Goal: Task Accomplishment & Management: Contribute content

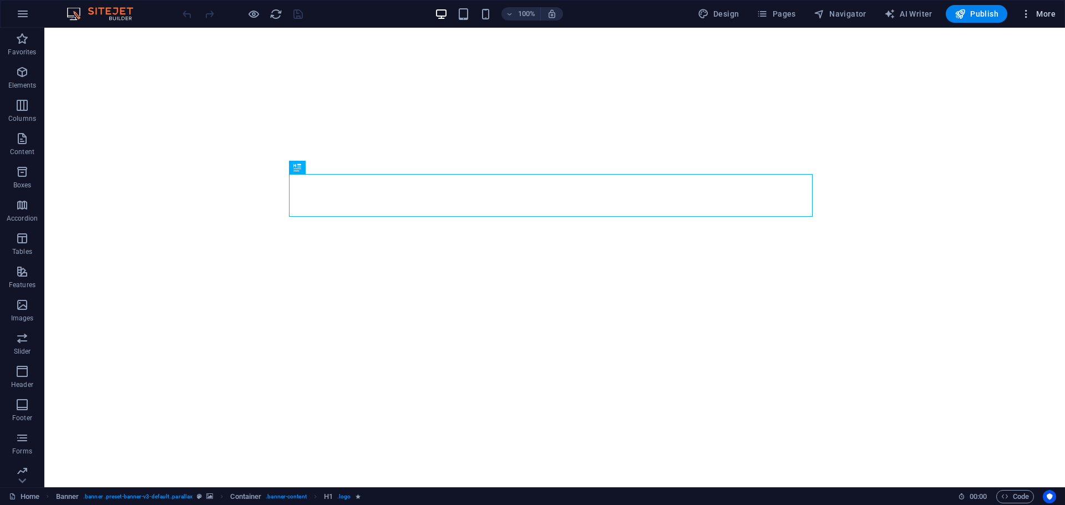
click at [1034, 6] on button "More" at bounding box center [1038, 14] width 44 height 18
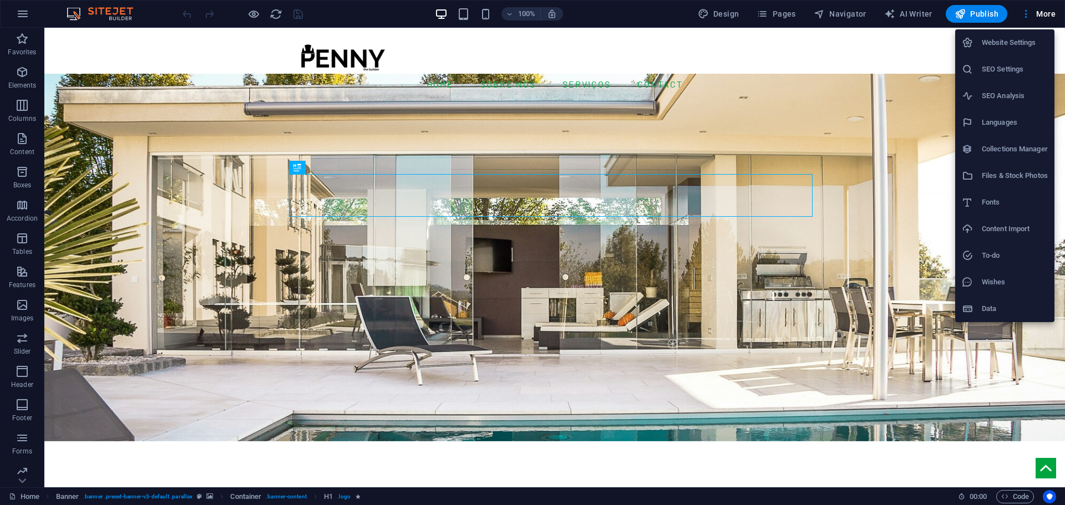
click at [1009, 157] on li "Collections Manager" at bounding box center [1004, 149] width 99 height 27
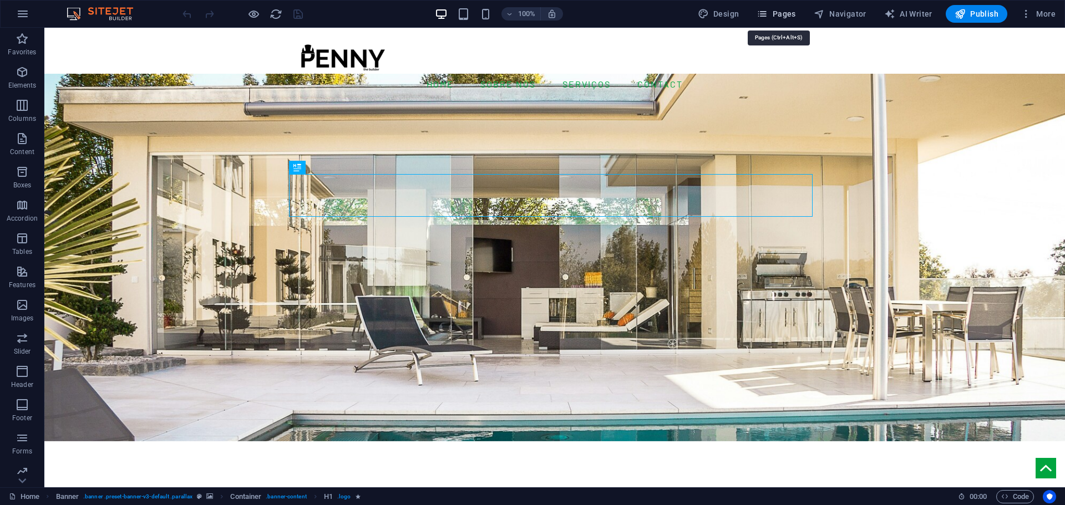
click at [767, 12] on icon "button" at bounding box center [762, 13] width 11 height 11
click at [783, 18] on span "Pages" at bounding box center [776, 13] width 39 height 11
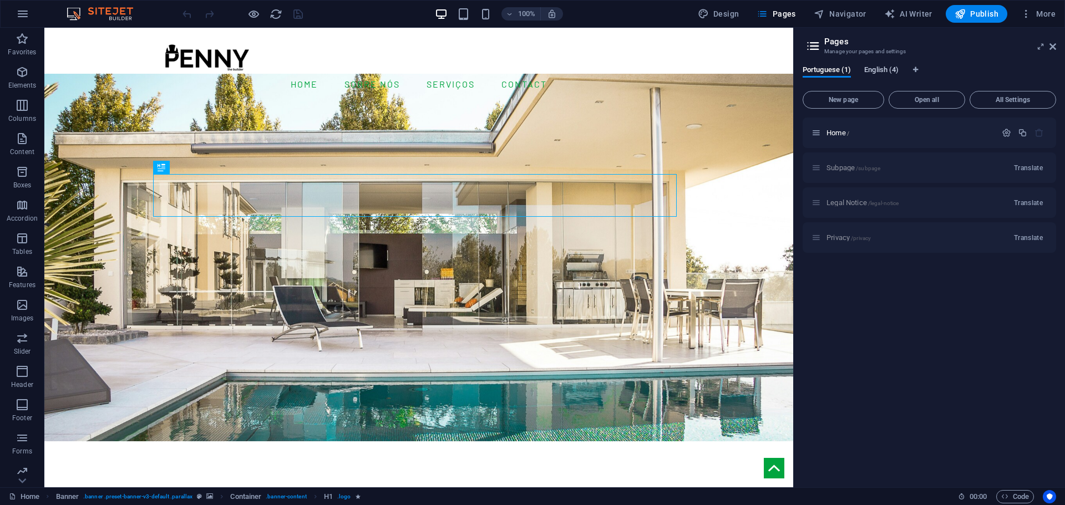
click at [882, 67] on span "English (4)" at bounding box center [881, 71] width 34 height 16
click at [836, 68] on span "Portuguese (1)" at bounding box center [827, 71] width 48 height 16
click at [882, 69] on span "English (4)" at bounding box center [881, 71] width 34 height 16
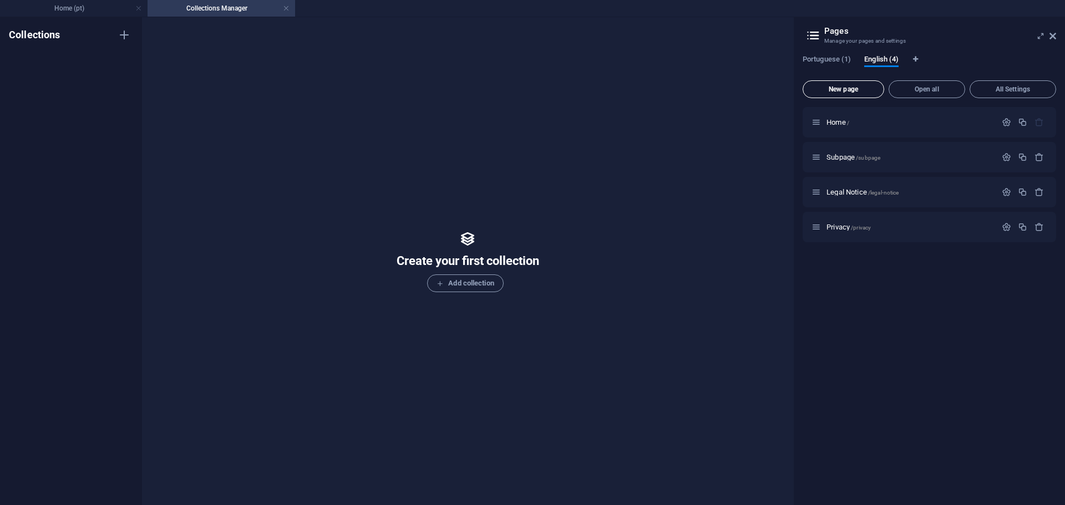
click at [851, 90] on span "New page" at bounding box center [844, 89] width 72 height 7
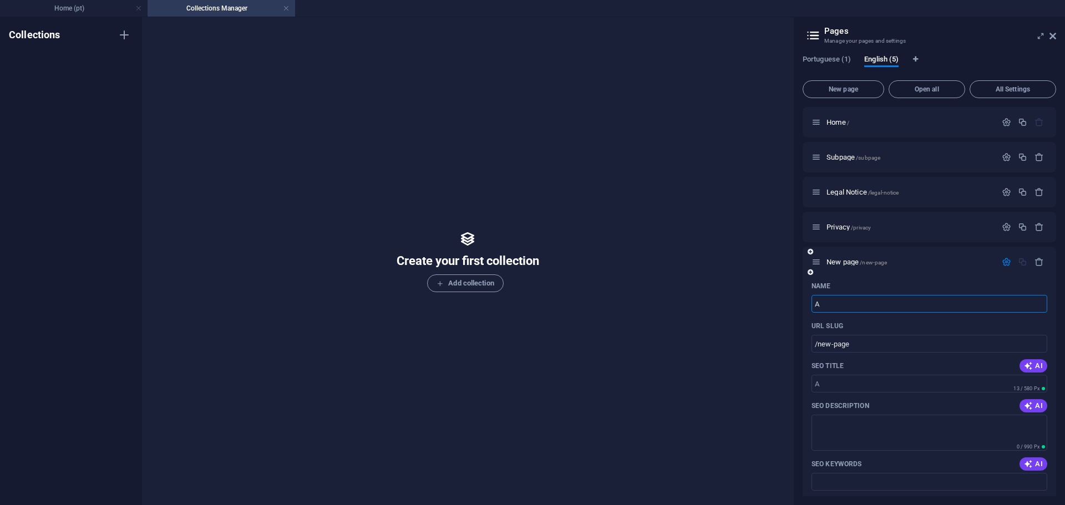
type input "Aq"
type input "/a"
type input "Arquite"
type input "/arquitet"
type input "Arquitectural"
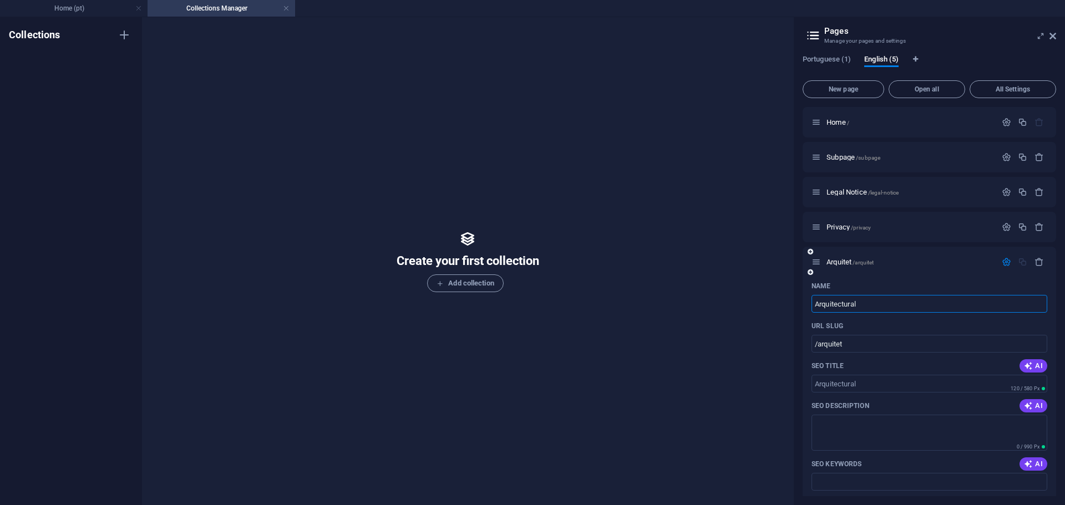
type input "/arquitectural"
type input "Arquitectural Design"
type input "/arquitectural-design"
type input "Arquitectural Design"
click at [868, 420] on textarea "SEO Description" at bounding box center [929, 433] width 236 height 36
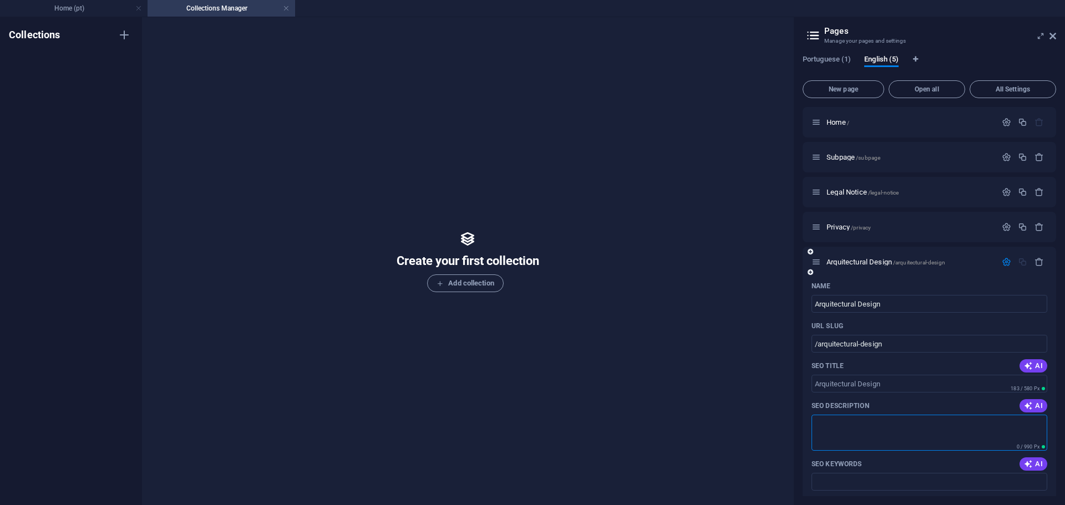
scroll to position [39, 0]
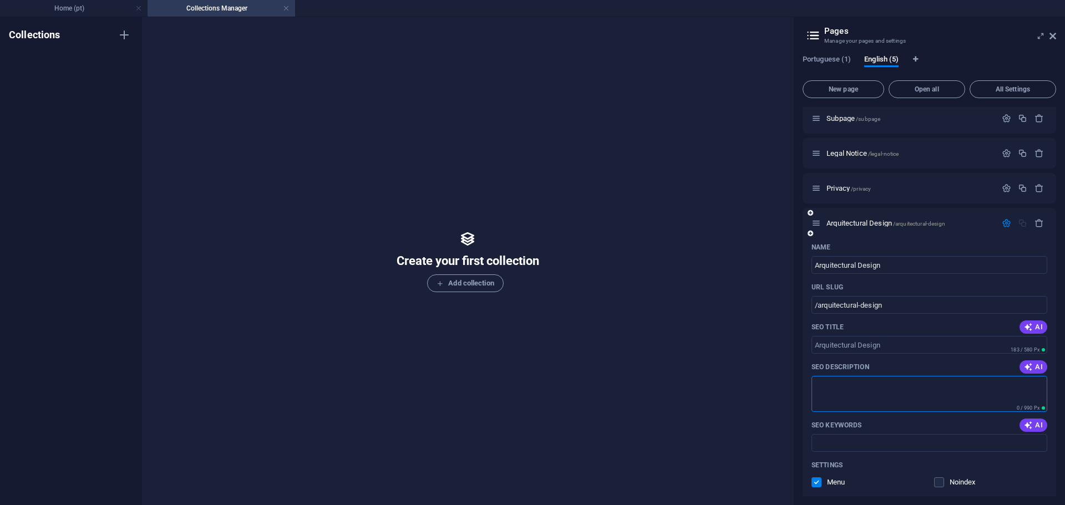
click at [1004, 223] on icon "button" at bounding box center [1006, 223] width 9 height 9
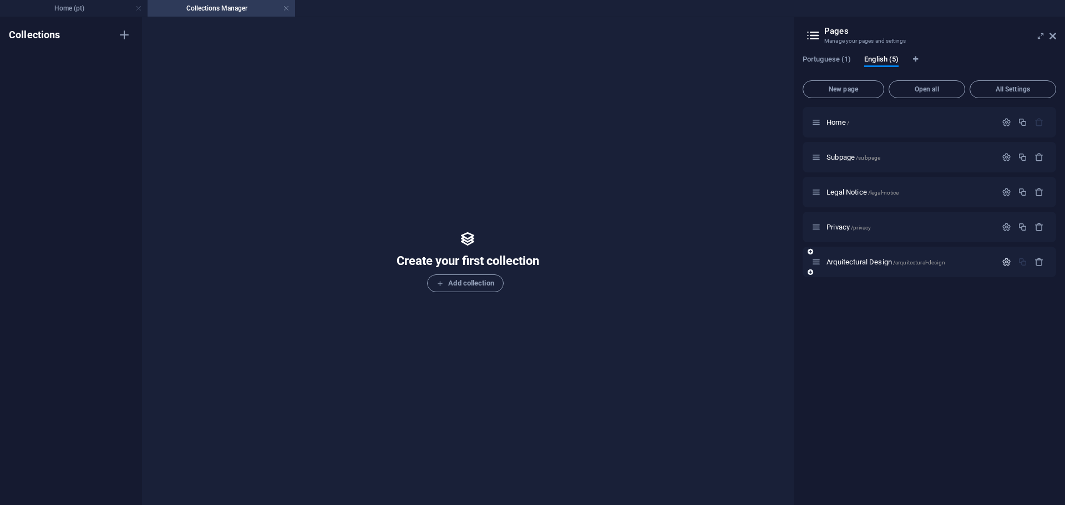
scroll to position [0, 0]
click at [901, 258] on span "Arquitectural Design /arquitectural-design" at bounding box center [885, 262] width 119 height 8
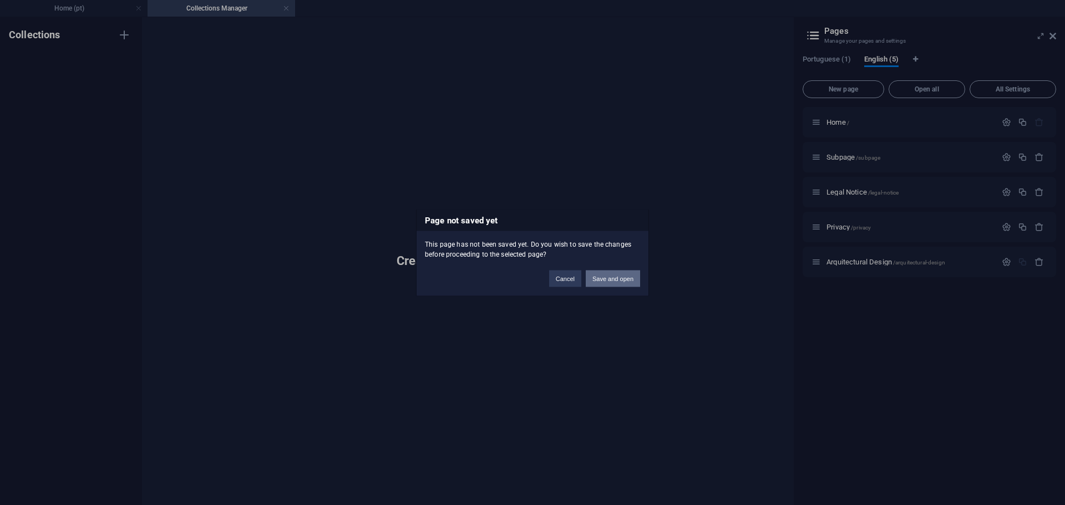
click at [625, 280] on button "Save and open" at bounding box center [613, 278] width 54 height 17
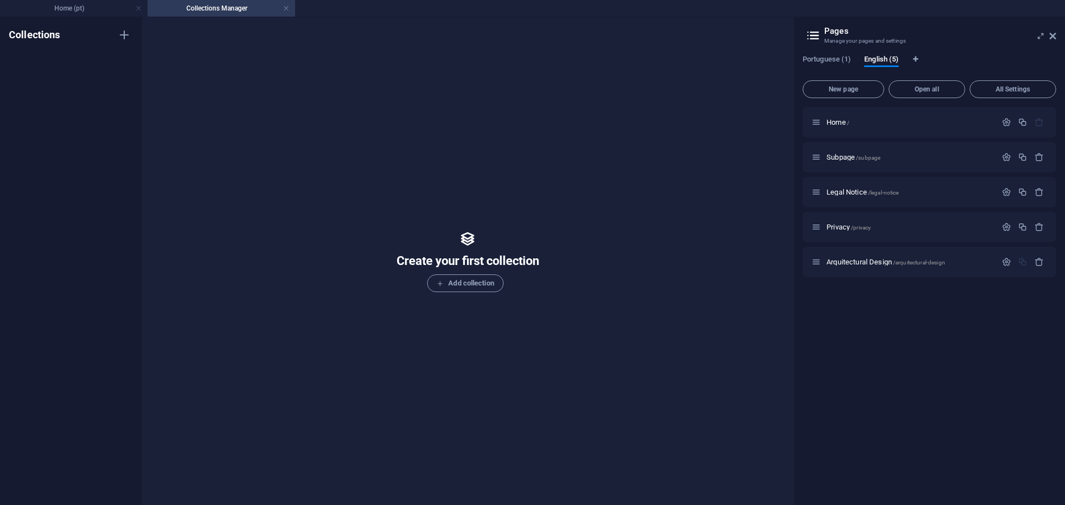
click at [291, 8] on h4 "Collections Manager" at bounding box center [222, 8] width 148 height 12
click at [286, 7] on link at bounding box center [286, 8] width 7 height 11
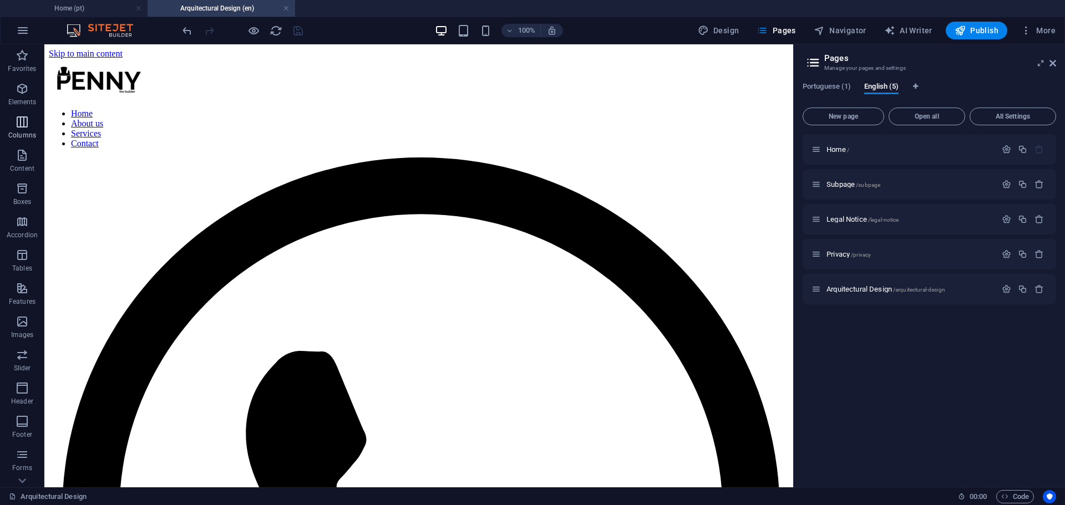
click at [26, 118] on icon "button" at bounding box center [22, 121] width 13 height 13
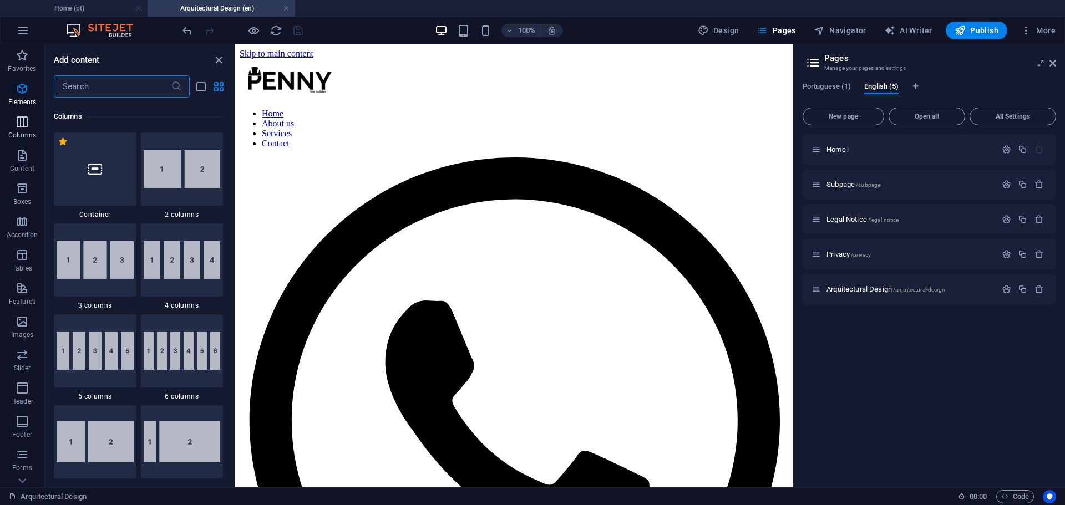
scroll to position [549, 0]
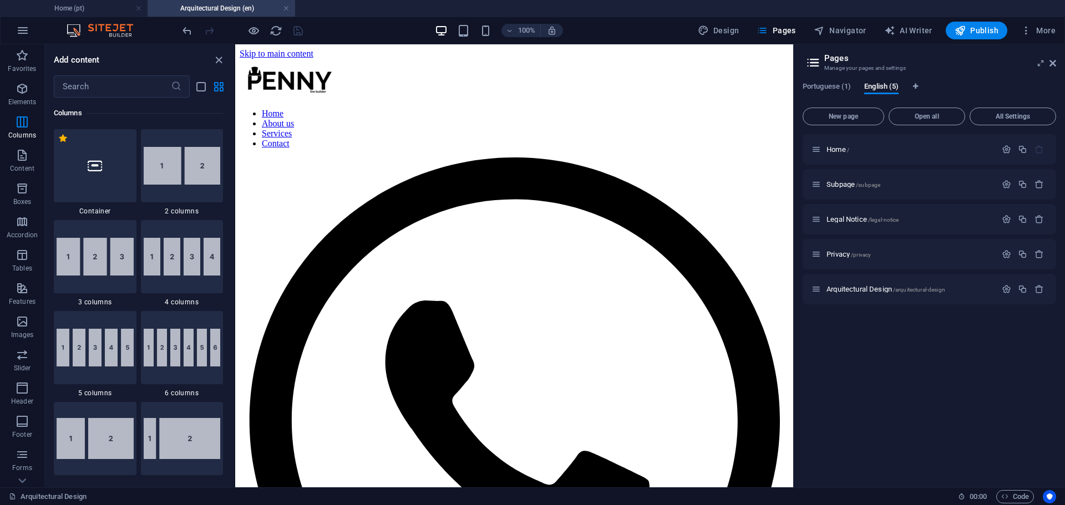
click at [233, 125] on div "Favorites 1 Star Headline 1 Star Container Elements 1 Star Headline 1 Star Text…" at bounding box center [139, 288] width 189 height 381
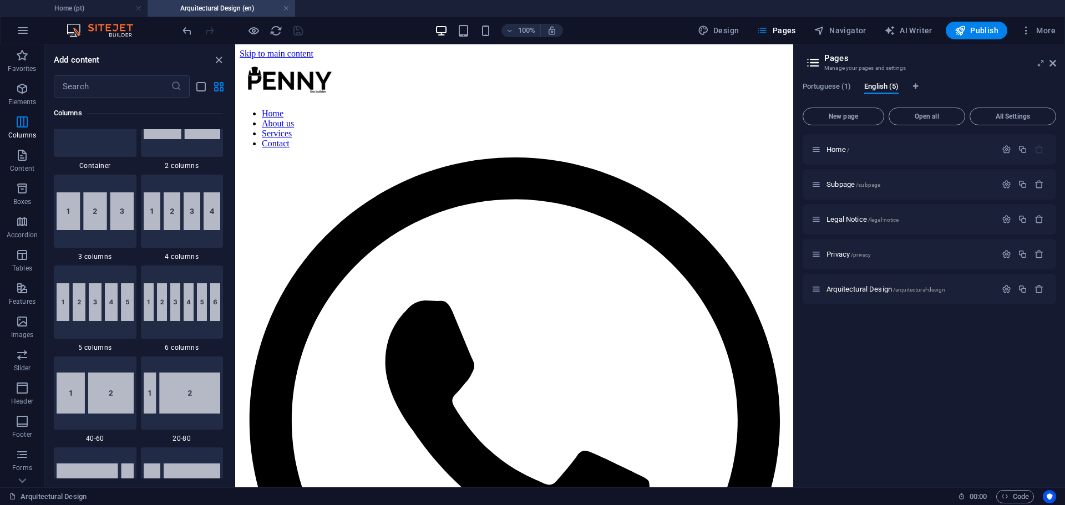
scroll to position [530, 0]
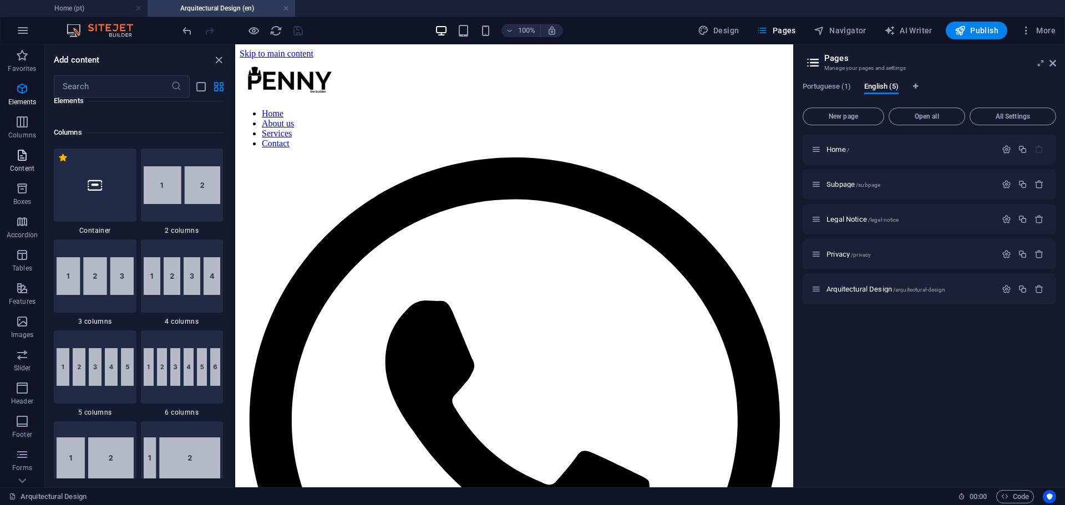
click at [34, 160] on span "Content" at bounding box center [22, 162] width 44 height 27
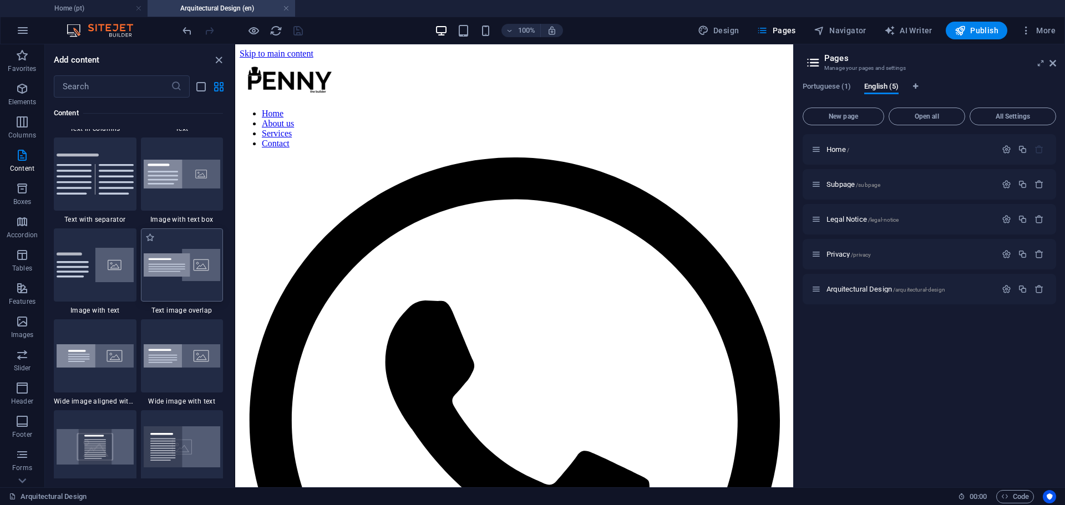
scroll to position [2025, 0]
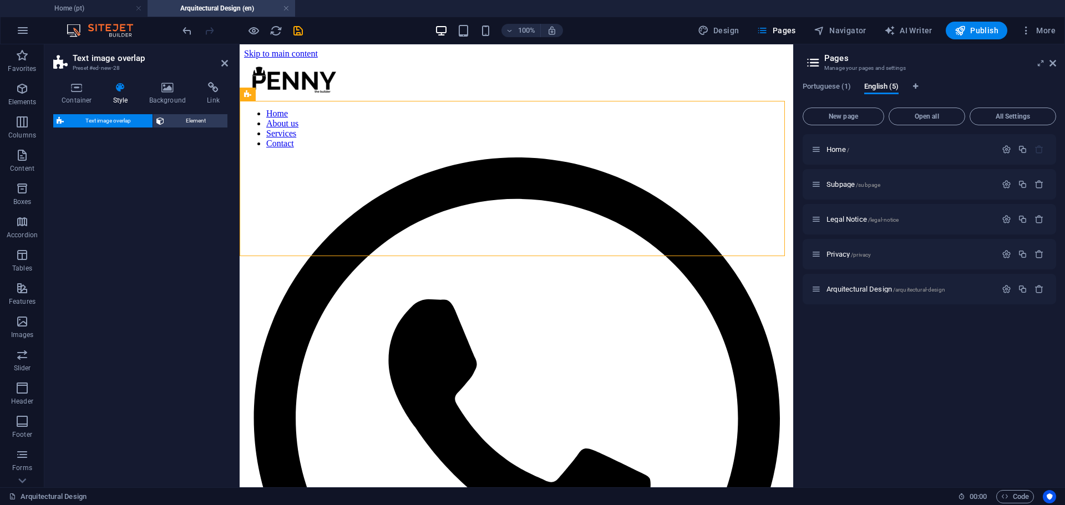
select select "rem"
select select "px"
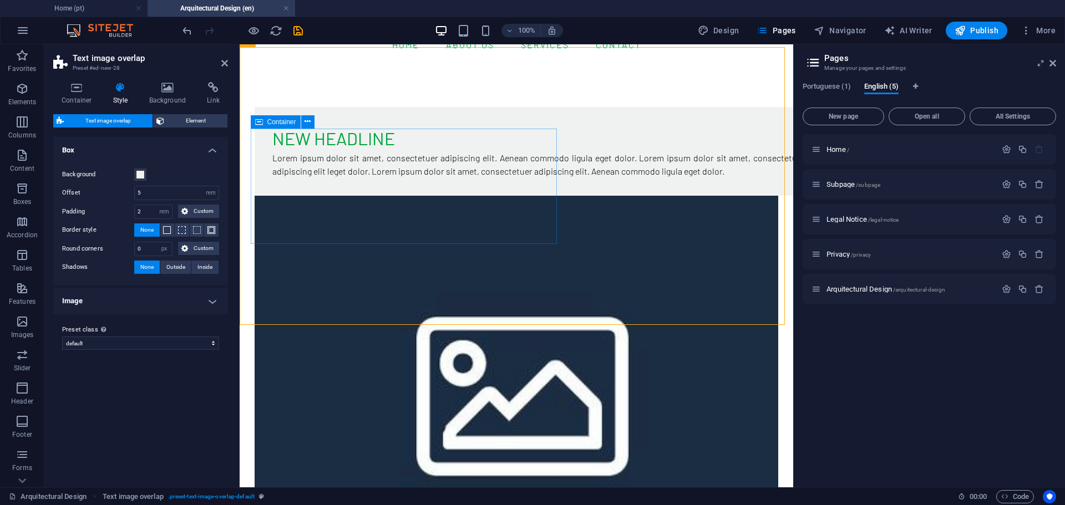
scroll to position [0, 0]
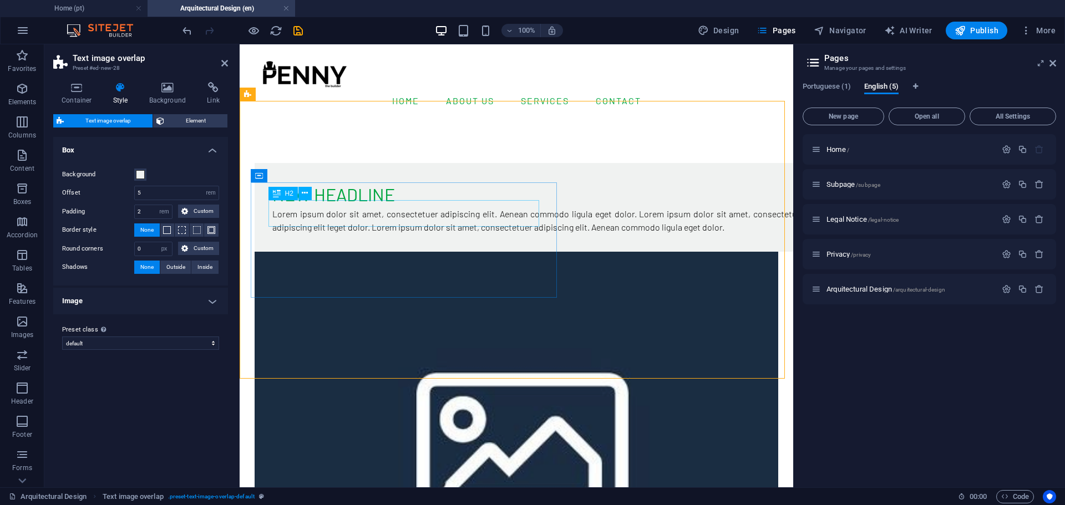
click at [346, 207] on div "New headline" at bounding box center [538, 194] width 532 height 27
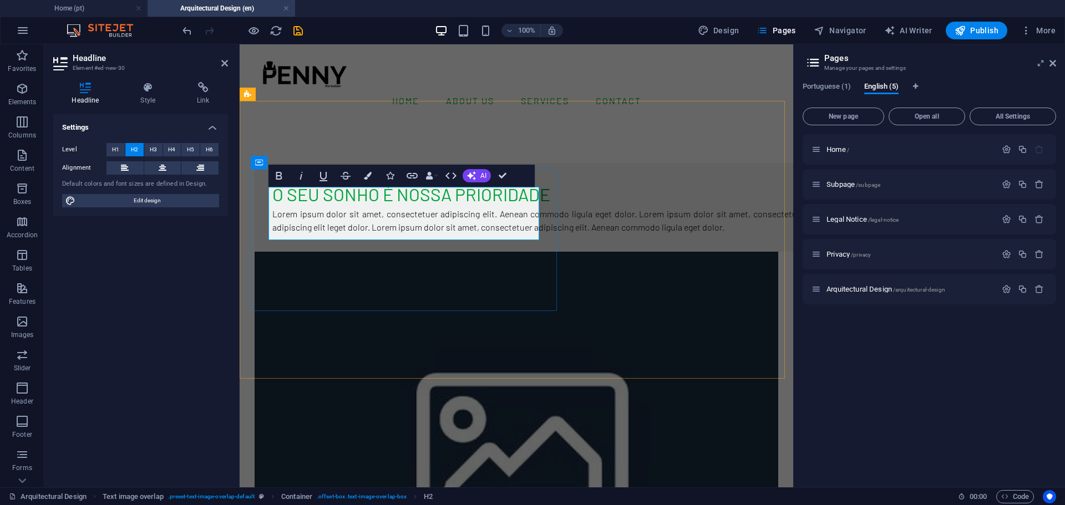
click at [340, 204] on h2 "O Seu sonho é nossa prioridade" at bounding box center [538, 194] width 532 height 27
click at [398, 201] on h2 "O Seu sonho é nossa prioridade" at bounding box center [538, 194] width 532 height 27
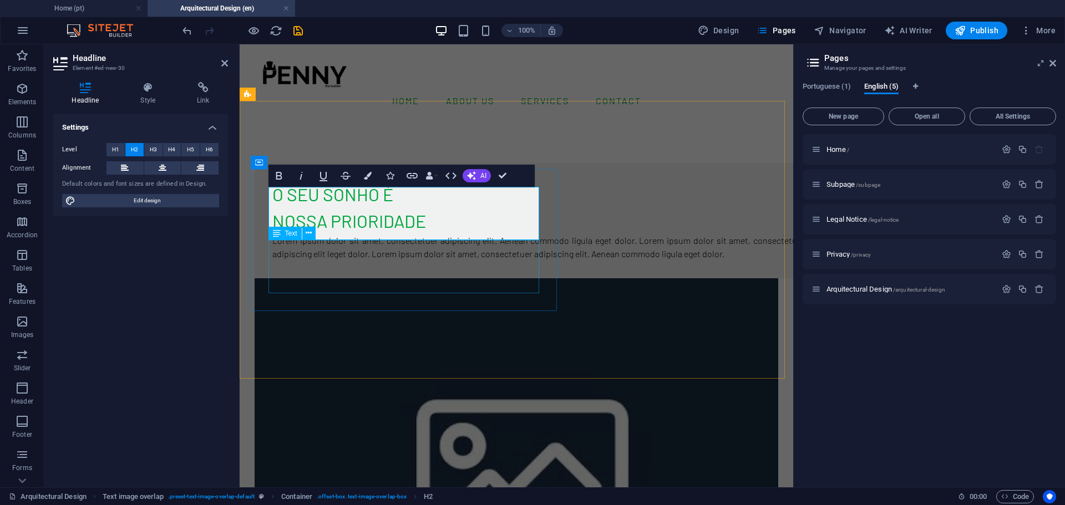
click at [396, 260] on div "Lorem ipsum dolor sit amet, consectetuer adipiscing elit. Aenean commodo ligula…" at bounding box center [538, 247] width 532 height 27
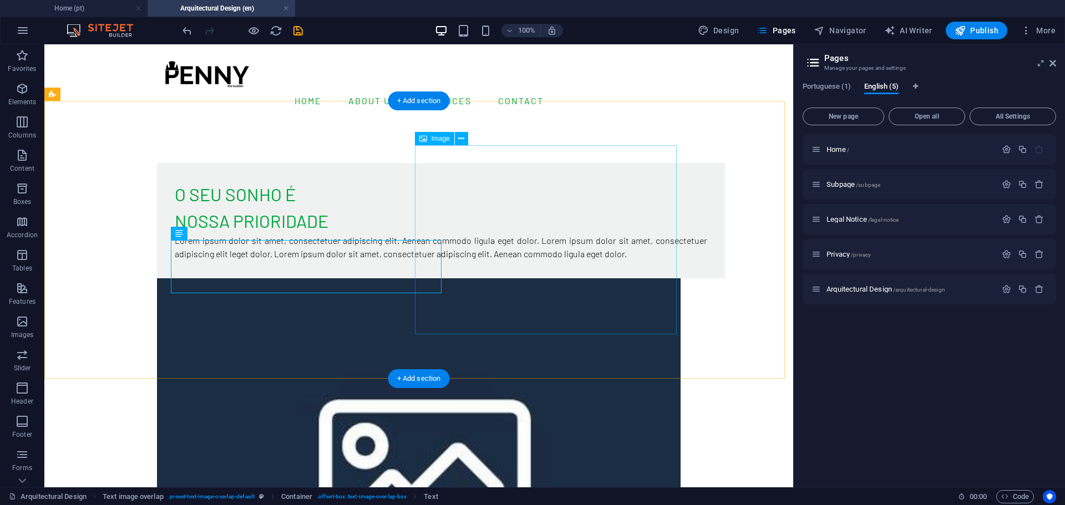
click at [588, 278] on figure at bounding box center [419, 467] width 524 height 379
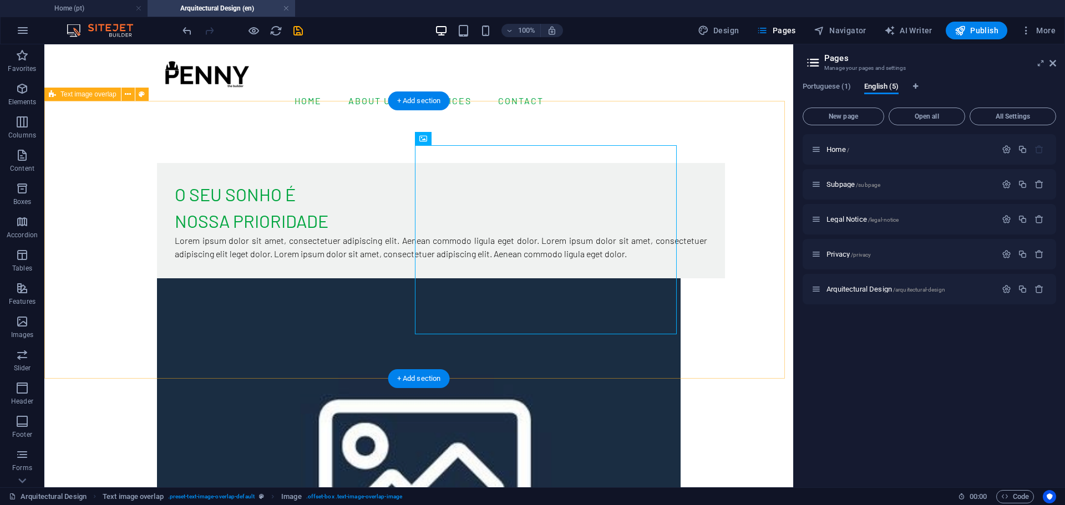
click at [336, 150] on div "O Seu sonho é nossa prioridade Lorem ipsum dolor sit amet, consectetuer adipisc…" at bounding box center [418, 410] width 749 height 583
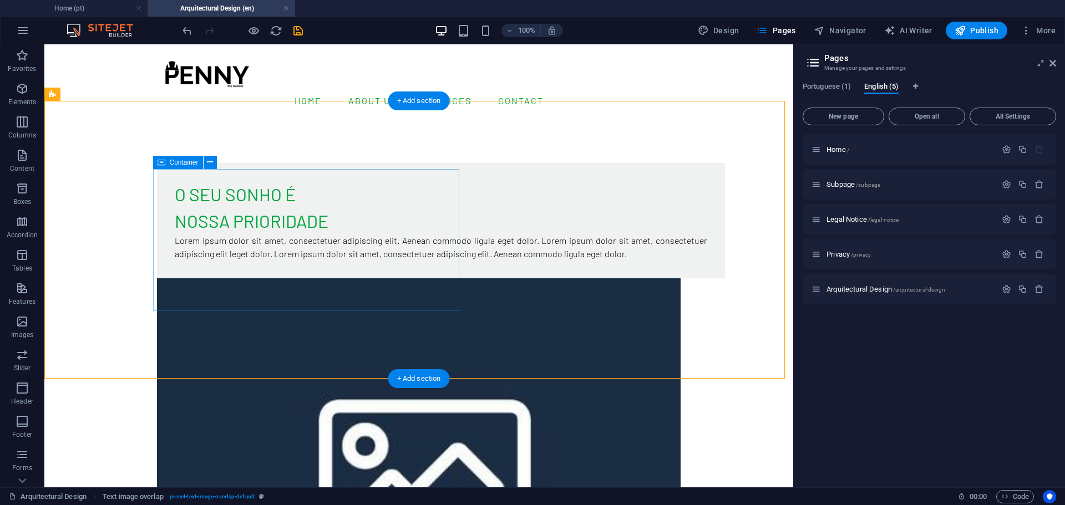
click at [458, 192] on div "O Seu sonho é nossa prioridade Lorem ipsum dolor sit amet, consectetuer adipisc…" at bounding box center [441, 220] width 568 height 115
click at [496, 278] on figure at bounding box center [419, 467] width 524 height 379
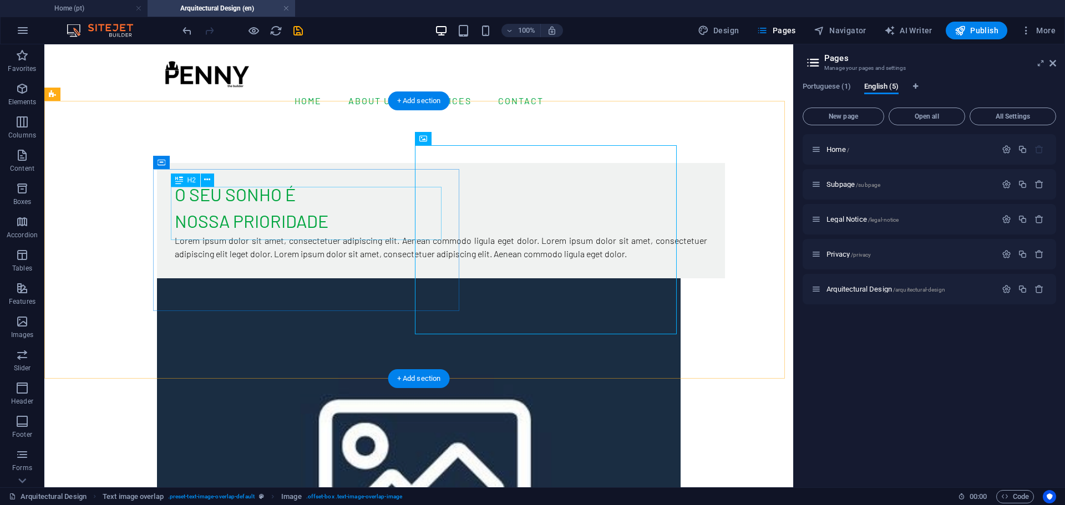
click at [251, 207] on div "O Seu sonho é nossa prioridade" at bounding box center [441, 207] width 532 height 53
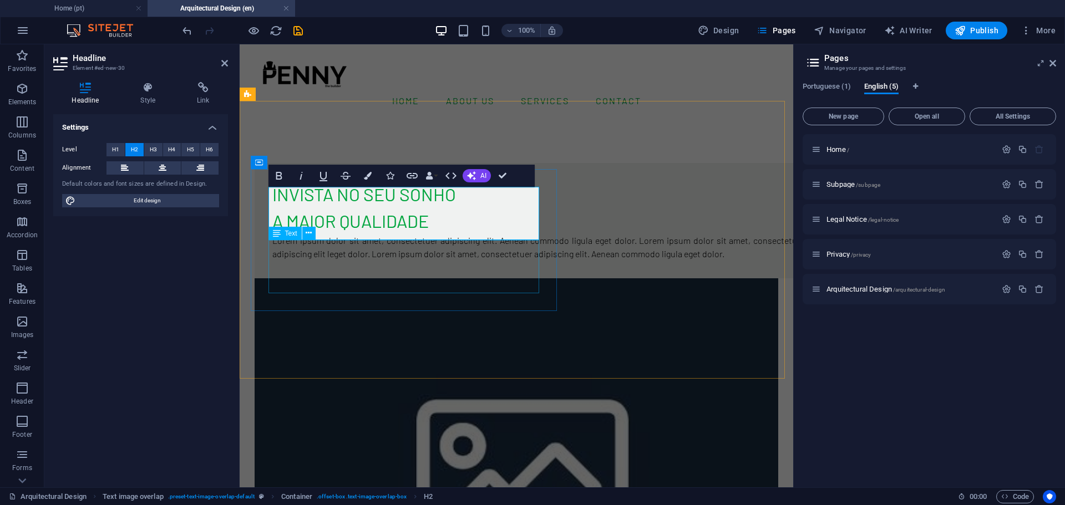
click at [364, 261] on div "Lorem ipsum dolor sit amet, consectetuer adipiscing elit. Aenean commodo ligula…" at bounding box center [538, 247] width 532 height 27
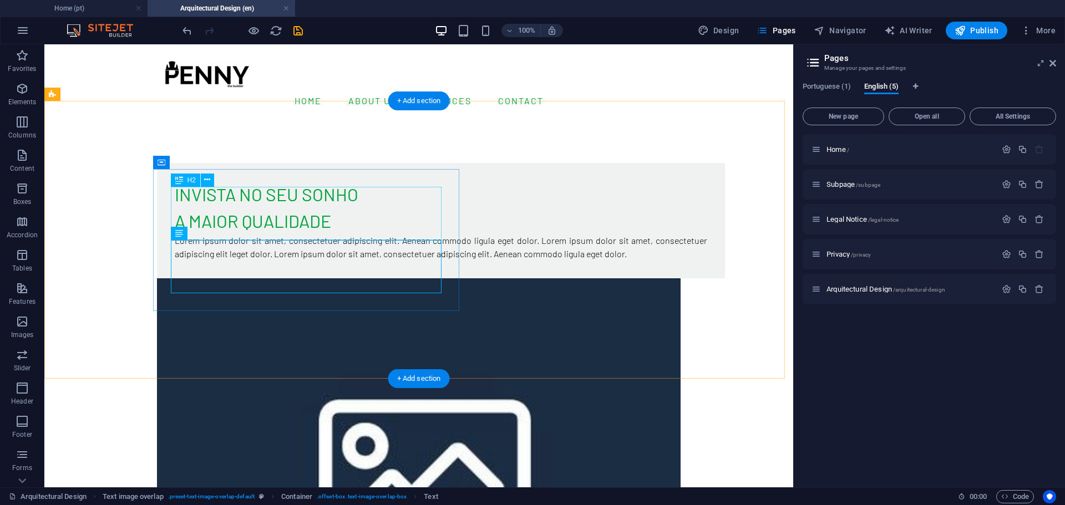
click at [252, 220] on div "Invista no seu sonho a maior qualidade" at bounding box center [441, 207] width 532 height 53
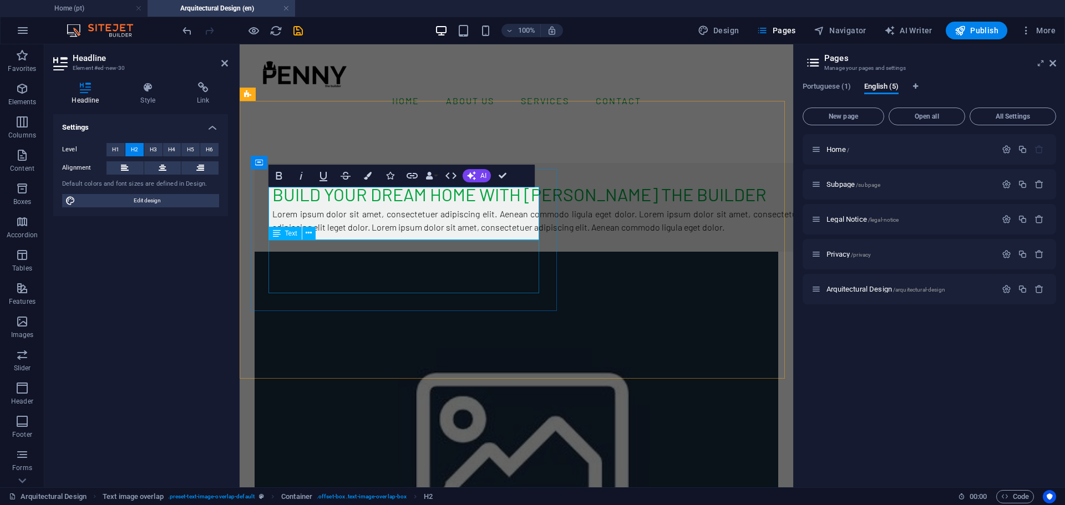
click at [324, 234] on div "Lorem ipsum dolor sit amet, consectetuer adipiscing elit. Aenean commodo ligula…" at bounding box center [538, 220] width 532 height 27
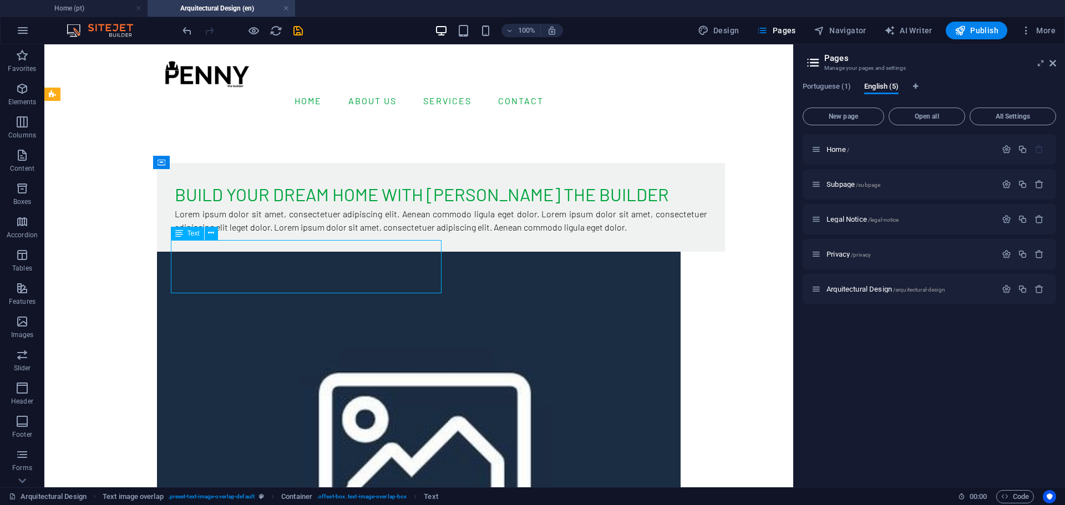
click at [324, 234] on div "Lorem ipsum dolor sit amet, consectetuer adipiscing elit. Aenean commodo ligula…" at bounding box center [441, 220] width 532 height 27
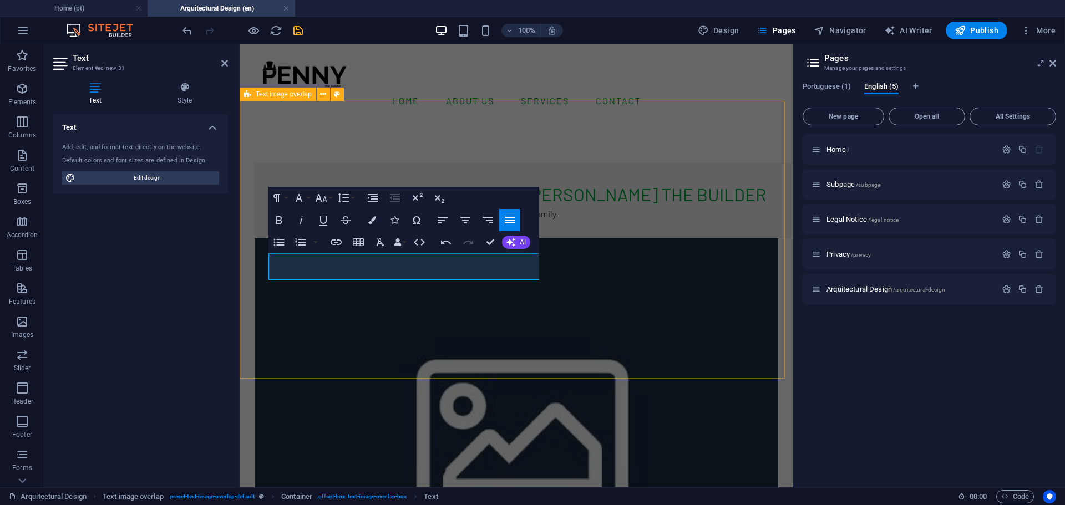
click at [357, 328] on div "Build Your Dream Home with [PERSON_NAME] the Builder Invest in your dream of ha…" at bounding box center [517, 390] width 554 height 543
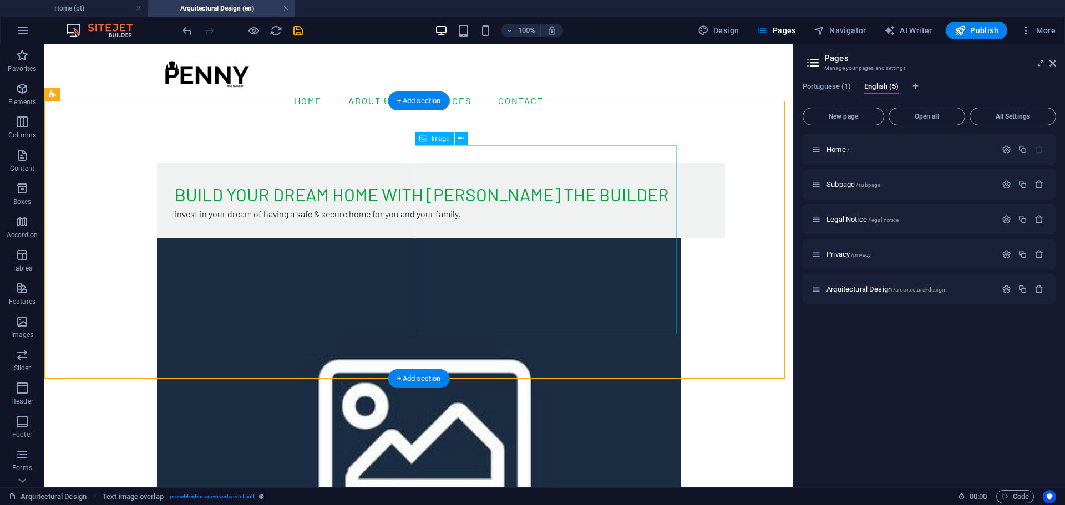
click at [531, 241] on figure at bounding box center [419, 427] width 524 height 379
click at [577, 238] on figure at bounding box center [419, 427] width 524 height 379
select select "%"
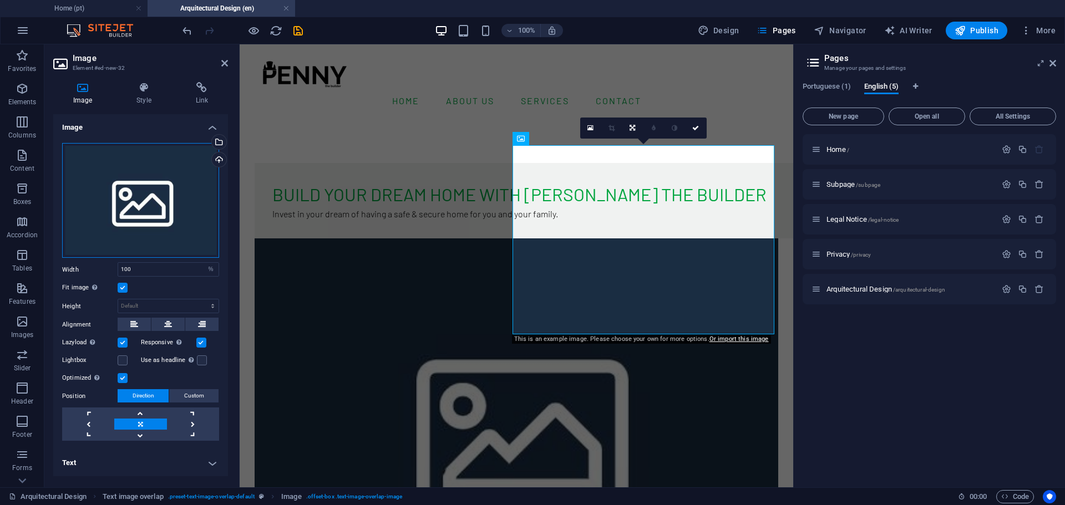
click at [139, 168] on div "Drag files here, click to choose files or select files from Files or our free s…" at bounding box center [140, 200] width 157 height 115
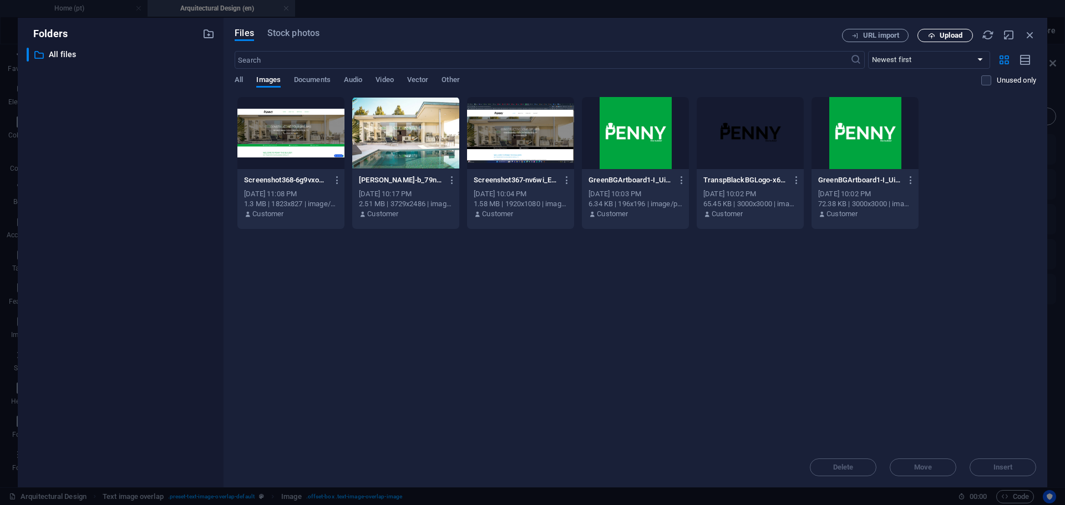
click at [948, 37] on span "Upload" at bounding box center [951, 35] width 23 height 7
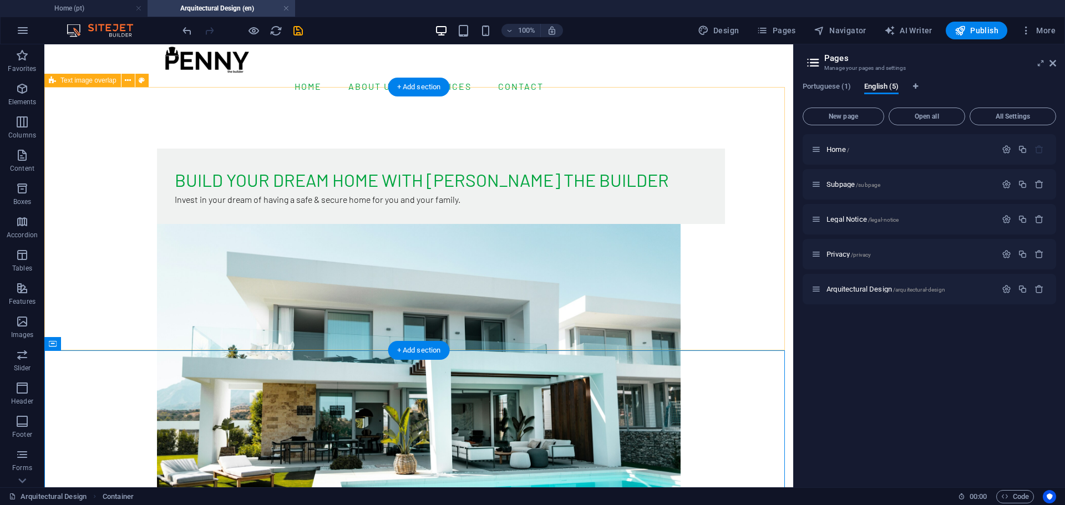
scroll to position [14, 0]
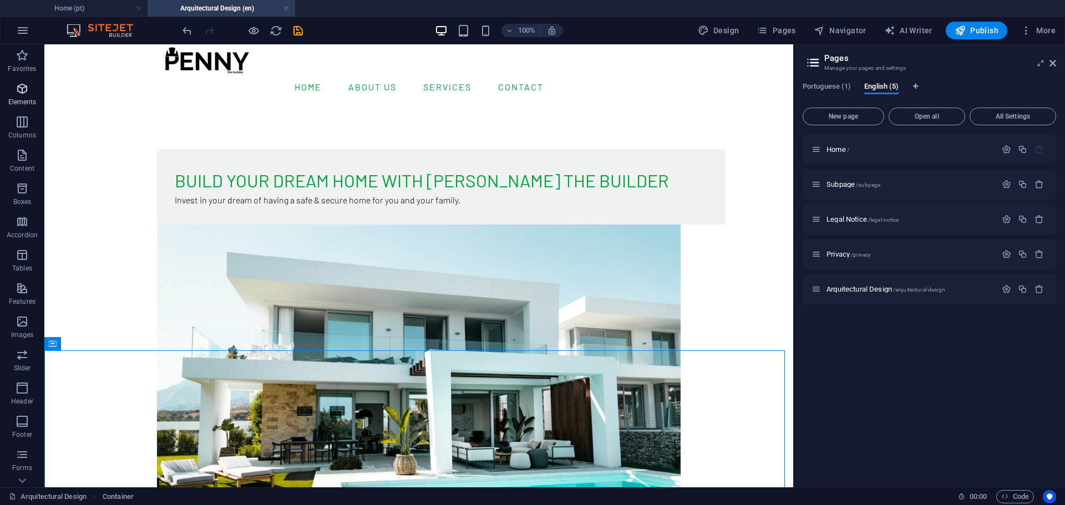
click at [14, 99] on p "Elements" at bounding box center [22, 102] width 28 height 9
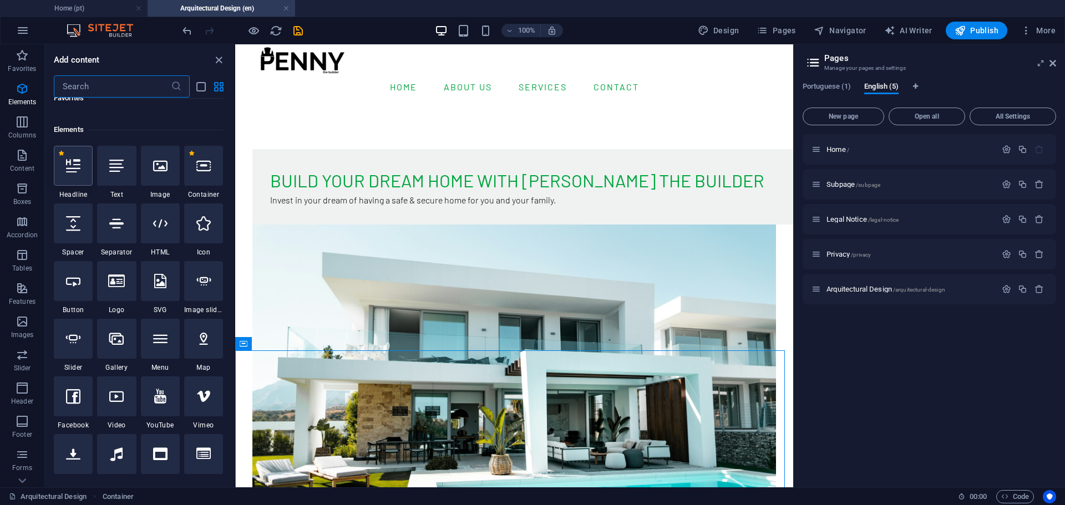
scroll to position [118, 0]
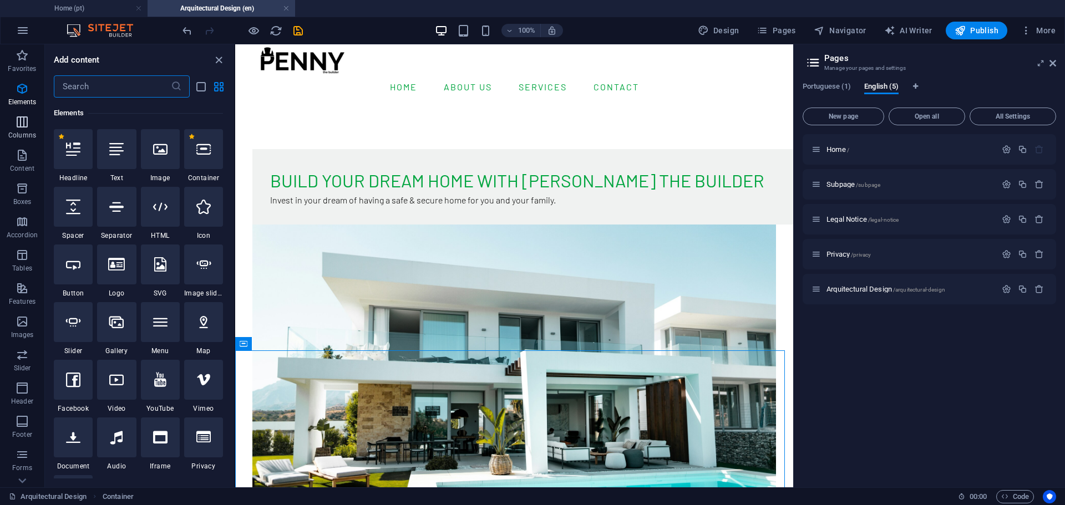
click at [24, 135] on p "Columns" at bounding box center [22, 135] width 28 height 9
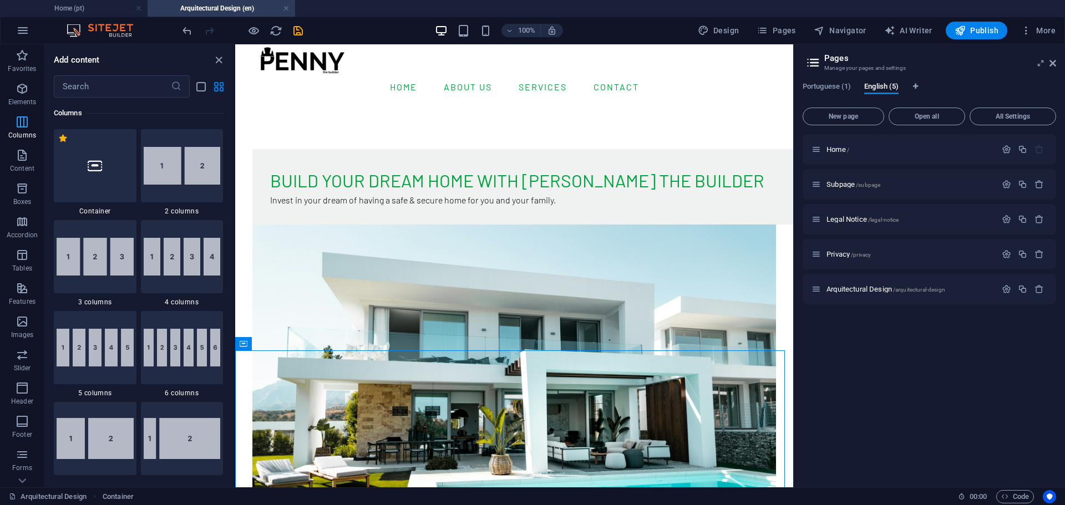
scroll to position [549, 0]
click at [24, 161] on icon "button" at bounding box center [22, 155] width 13 height 13
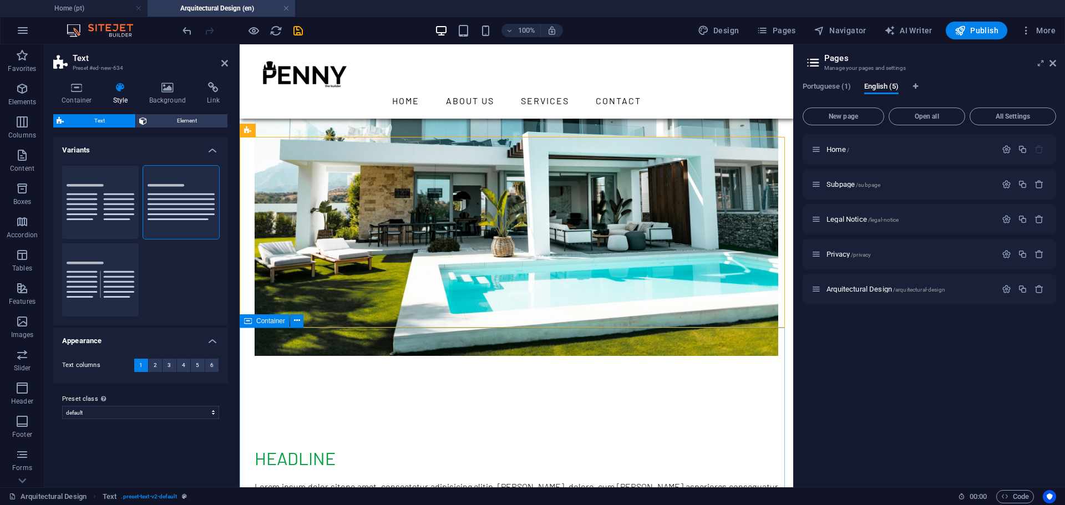
scroll to position [214, 0]
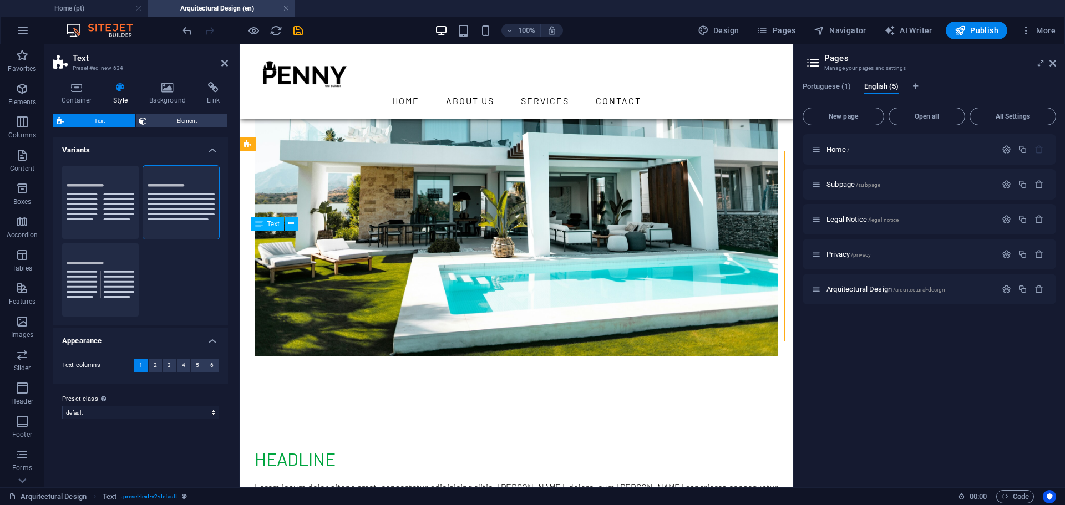
click at [358, 481] on div "Lorem ipsum dolor sitope amet, consectetur adipisicing elitip. [PERSON_NAME], d…" at bounding box center [517, 514] width 524 height 67
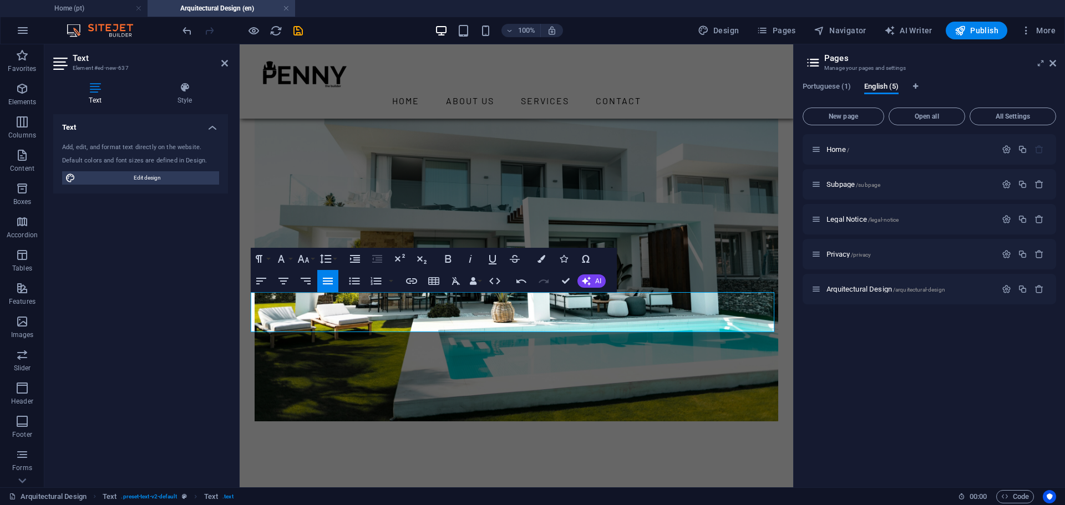
scroll to position [148, 0]
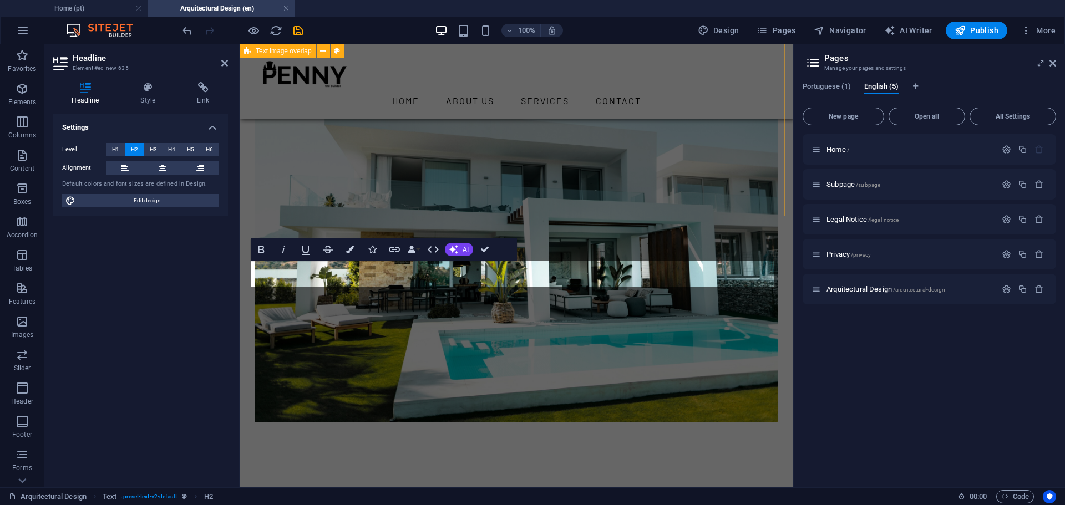
click at [455, 184] on div "Build Your Dream Home with [PERSON_NAME] the Builder Invest in your dream of ha…" at bounding box center [517, 181] width 554 height 570
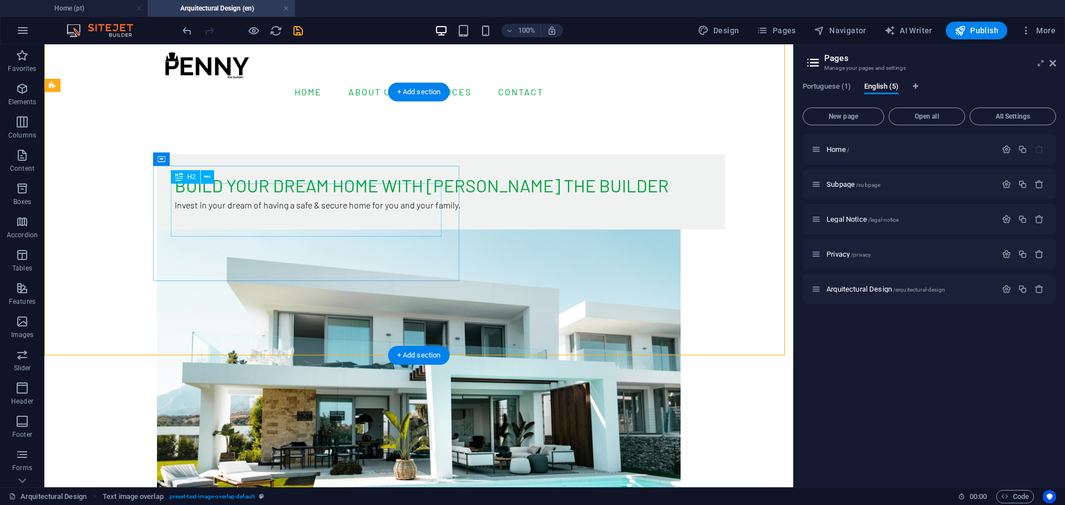
scroll to position [0, 0]
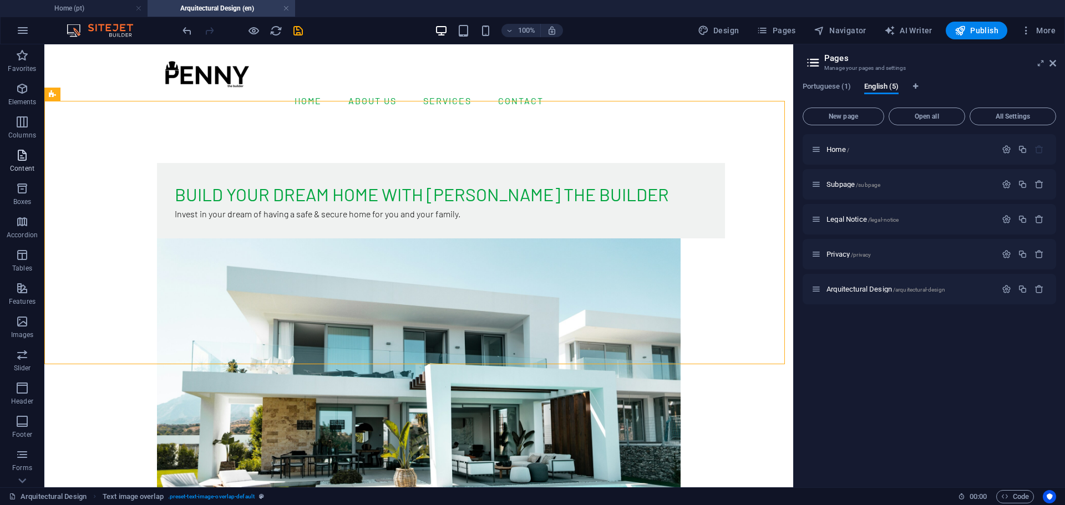
drag, startPoint x: 26, startPoint y: 158, endPoint x: 1, endPoint y: 222, distance: 69.0
click at [26, 158] on icon "button" at bounding box center [22, 155] width 13 height 13
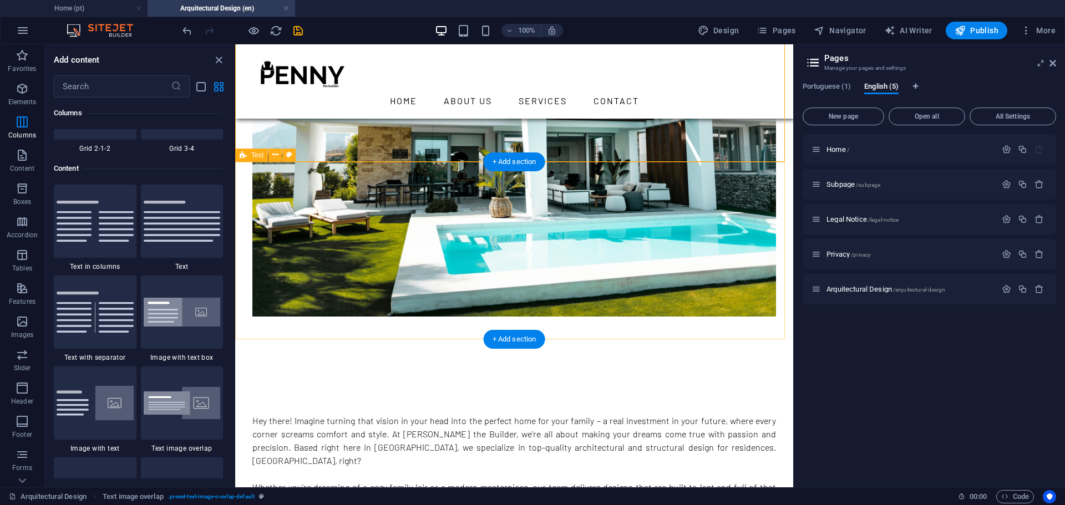
scroll to position [256, 0]
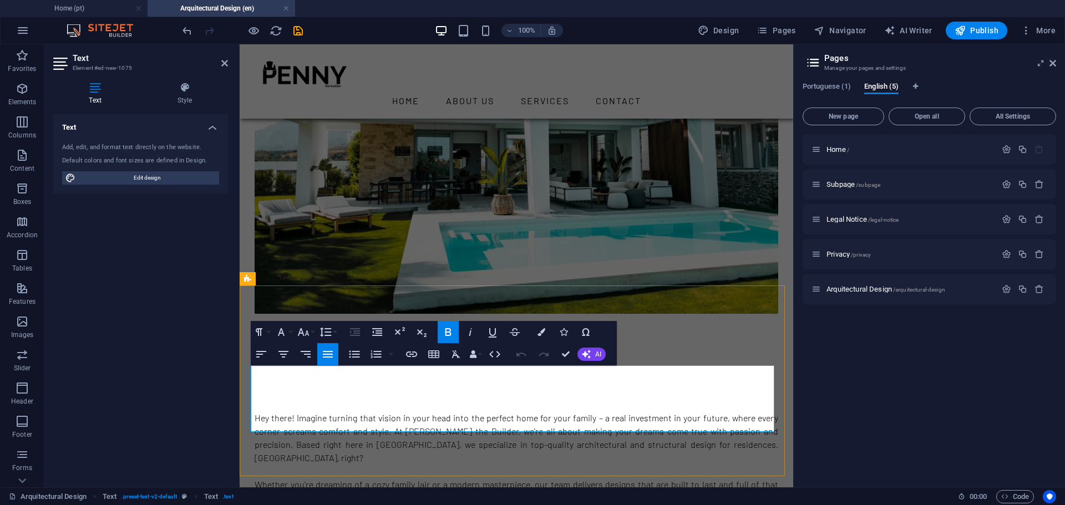
drag, startPoint x: 338, startPoint y: 373, endPoint x: 251, endPoint y: 373, distance: 87.1
click at [378, 358] on div "Hey there! Imagine turning that vision in your head into the perfect home for y…" at bounding box center [517, 453] width 554 height 191
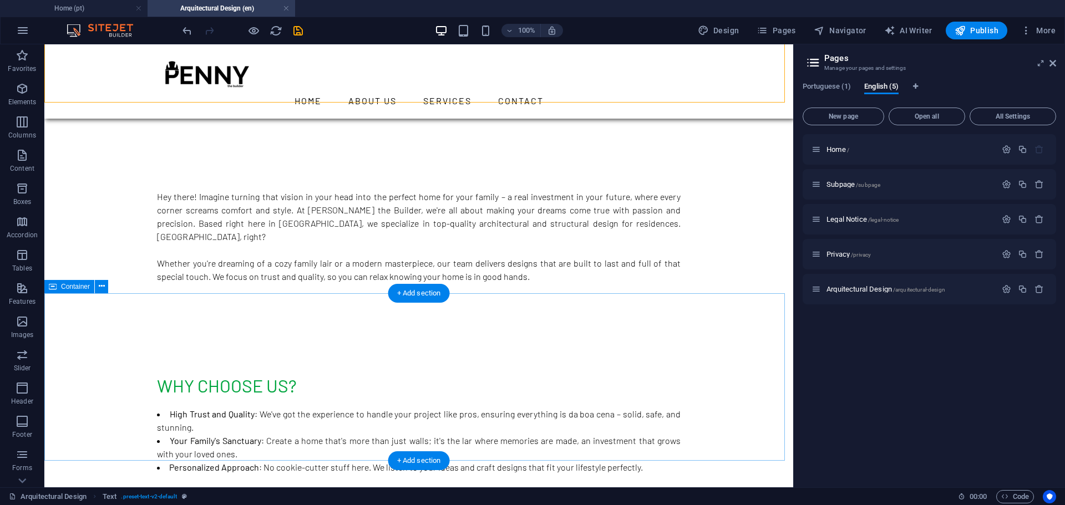
scroll to position [478, 0]
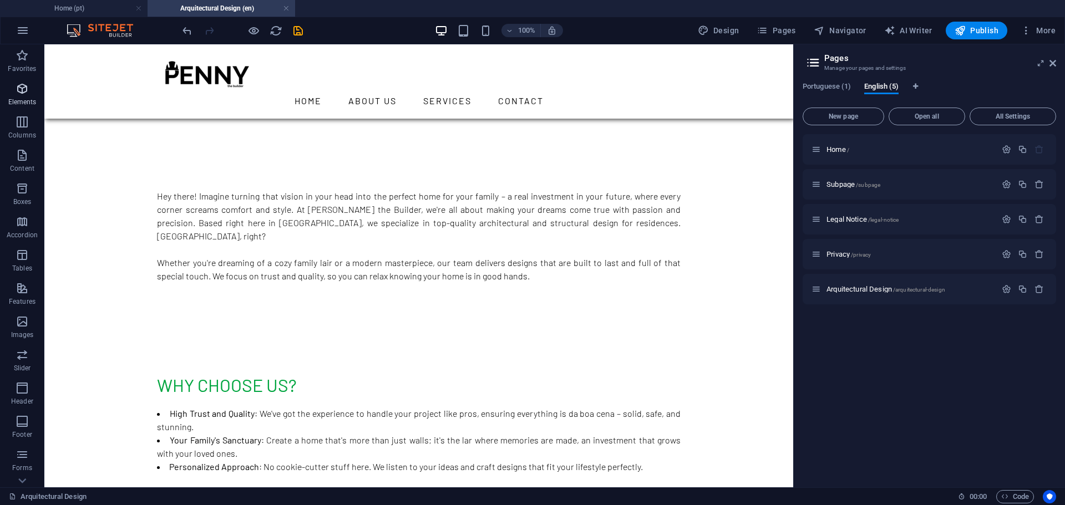
click at [26, 87] on icon "button" at bounding box center [22, 88] width 13 height 13
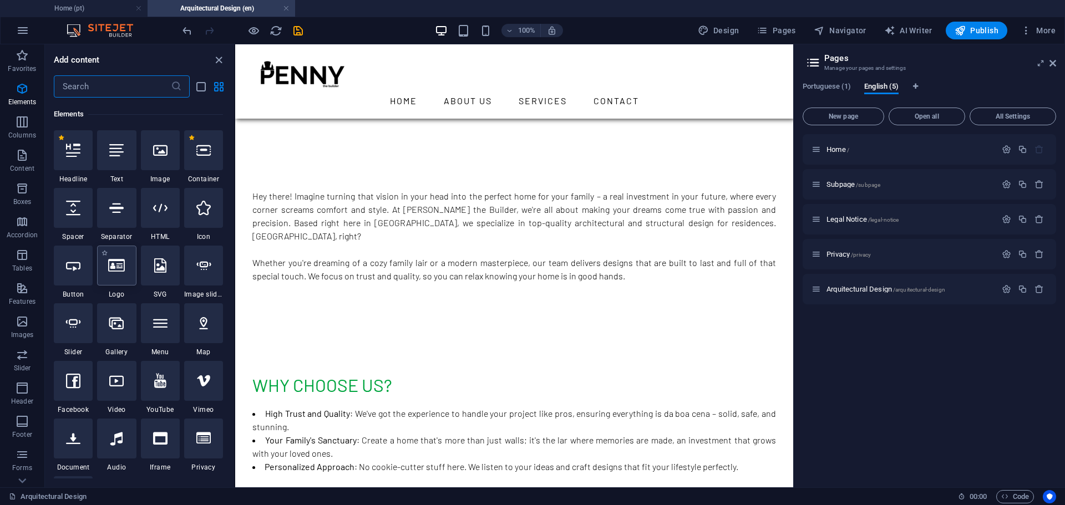
scroll to position [118, 0]
click at [148, 135] on label "1 Star" at bounding box center [148, 137] width 6 height 6
click at [145, 144] on input "1 Star" at bounding box center [145, 144] width 1 height 1
radio input "true"
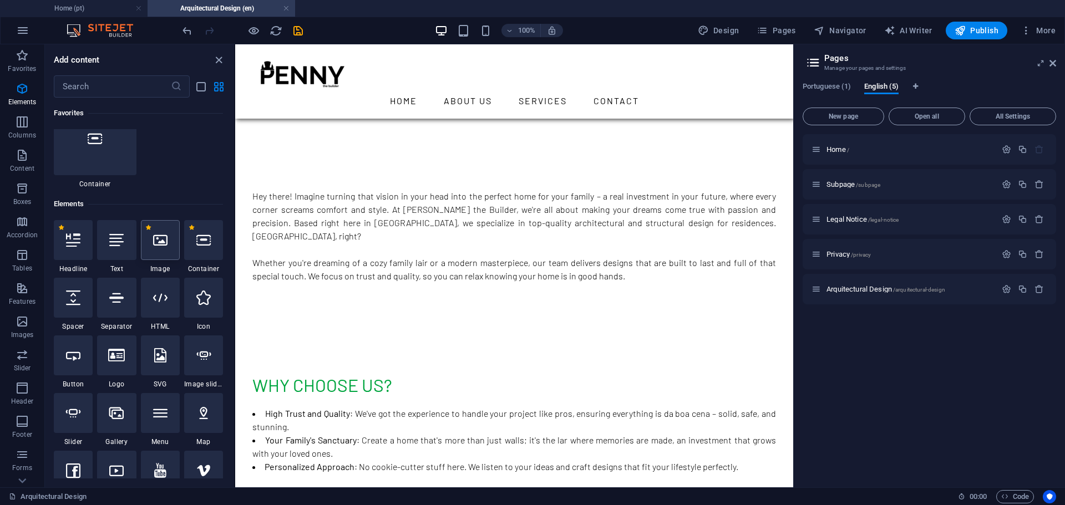
scroll to position [209, 0]
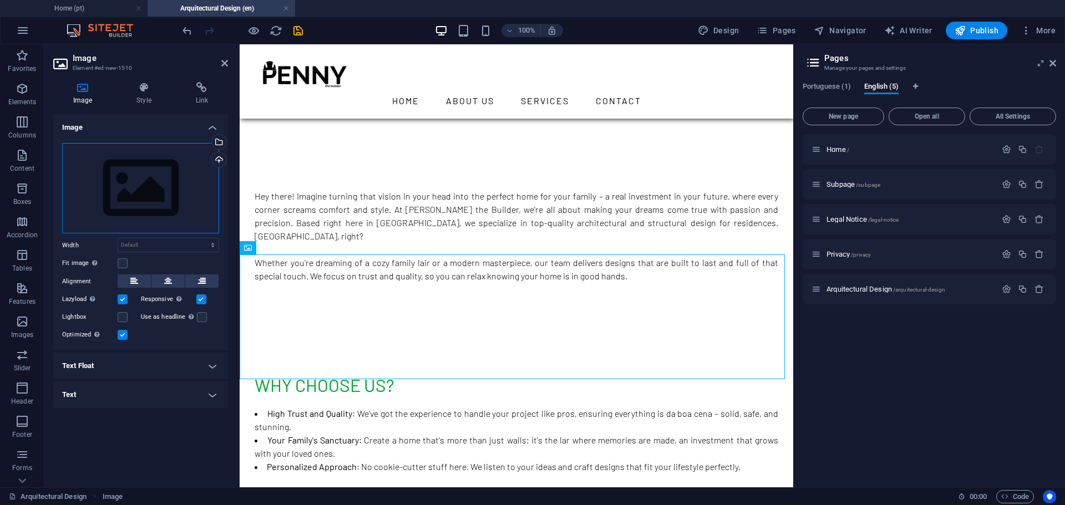
click at [135, 160] on div "Drag files here, click to choose files or select files from Files or our free s…" at bounding box center [140, 188] width 157 height 91
click at [135, 160] on body "[PERSON_NAME] The Builder Home (pt) Arquitectural Design (en) Favorites Element…" at bounding box center [532, 252] width 1065 height 505
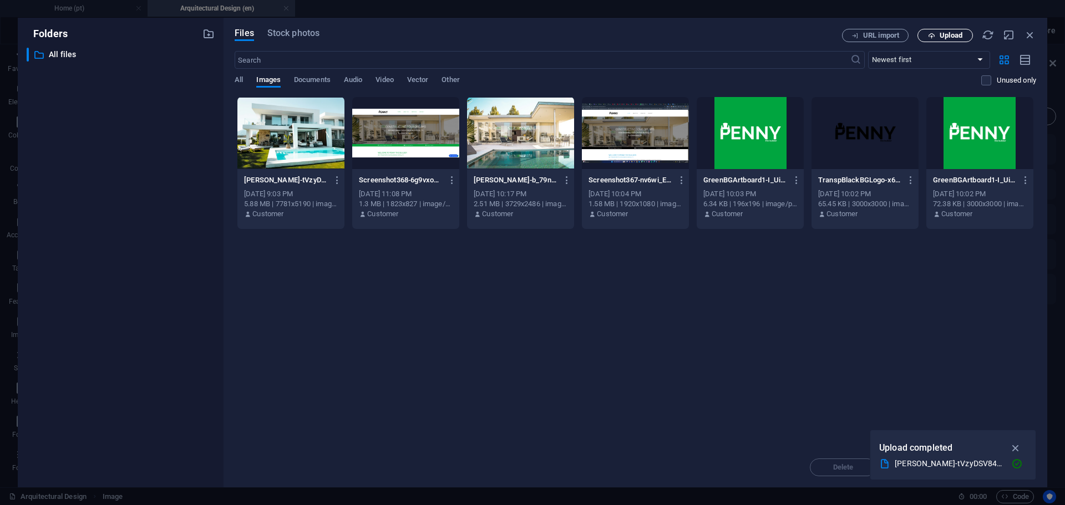
click at [935, 40] on button "Upload" at bounding box center [944, 35] width 55 height 13
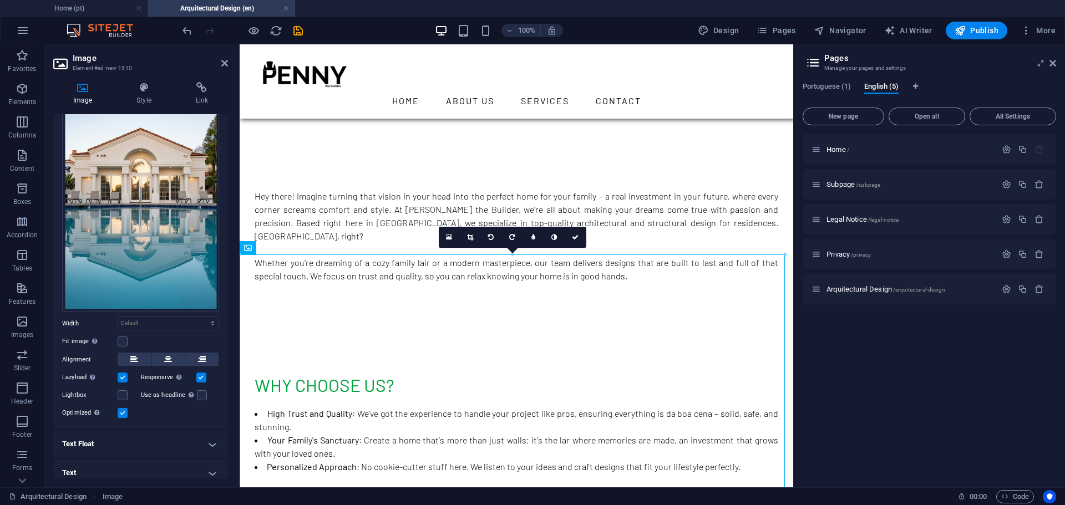
scroll to position [68, 0]
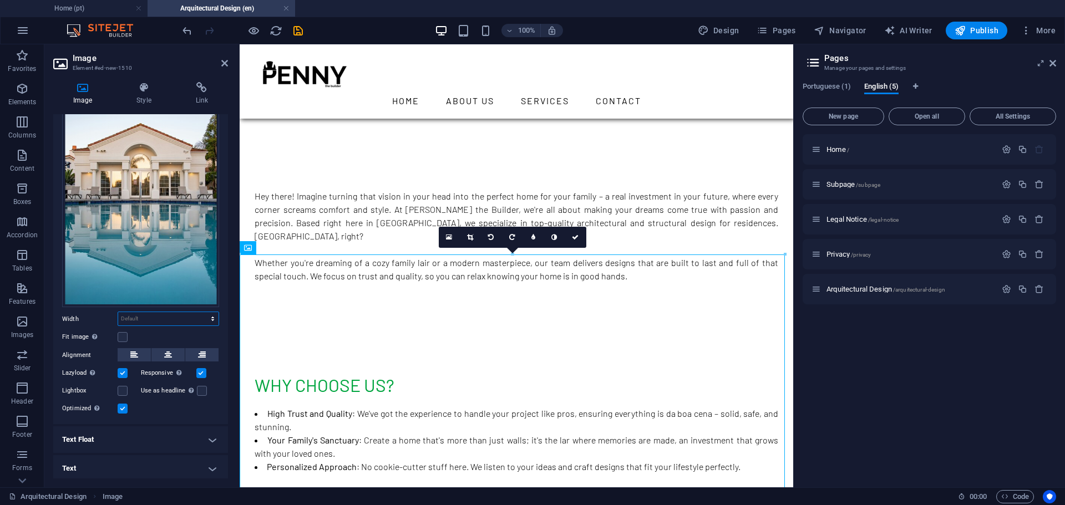
click at [180, 318] on select "Default auto px rem % em vh vw" at bounding box center [168, 318] width 100 height 13
click at [118, 312] on select "Default auto px rem % em vh vw" at bounding box center [168, 318] width 100 height 13
click at [176, 314] on select "Default auto px rem % em vh vw" at bounding box center [168, 318] width 100 height 13
click at [93, 316] on label "Width" at bounding box center [89, 319] width 55 height 6
click at [121, 332] on label at bounding box center [123, 337] width 10 height 10
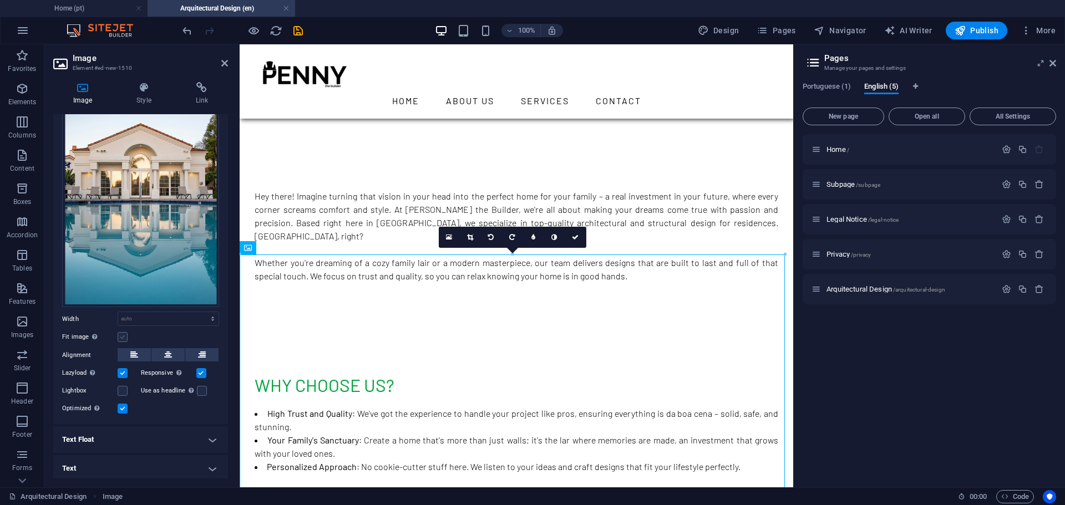
click at [0, 0] on input "Fit image Automatically fit image to a fixed width and height" at bounding box center [0, 0] width 0 height 0
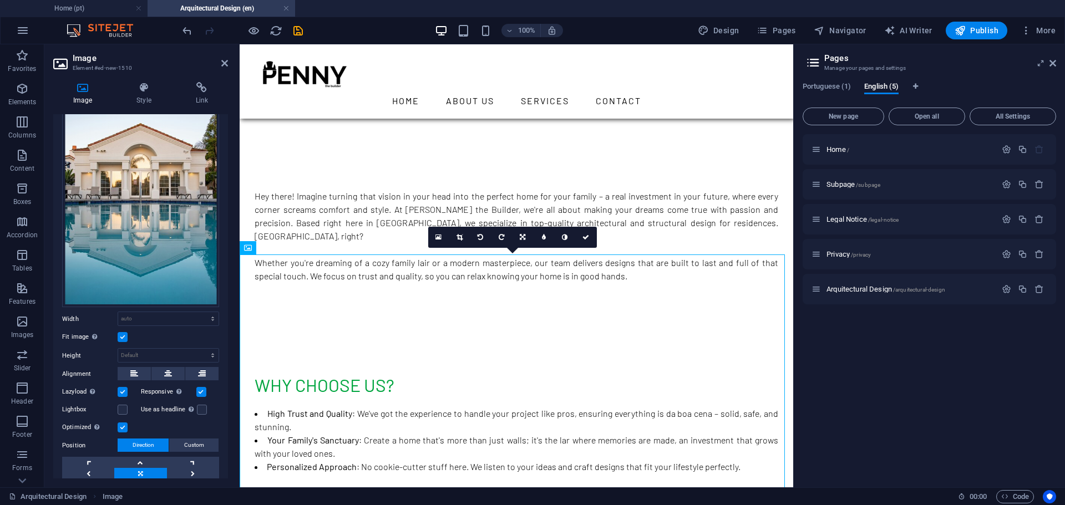
click at [121, 332] on label at bounding box center [123, 337] width 10 height 10
click at [0, 0] on input "Fit image Automatically fit image to a fixed width and height" at bounding box center [0, 0] width 0 height 0
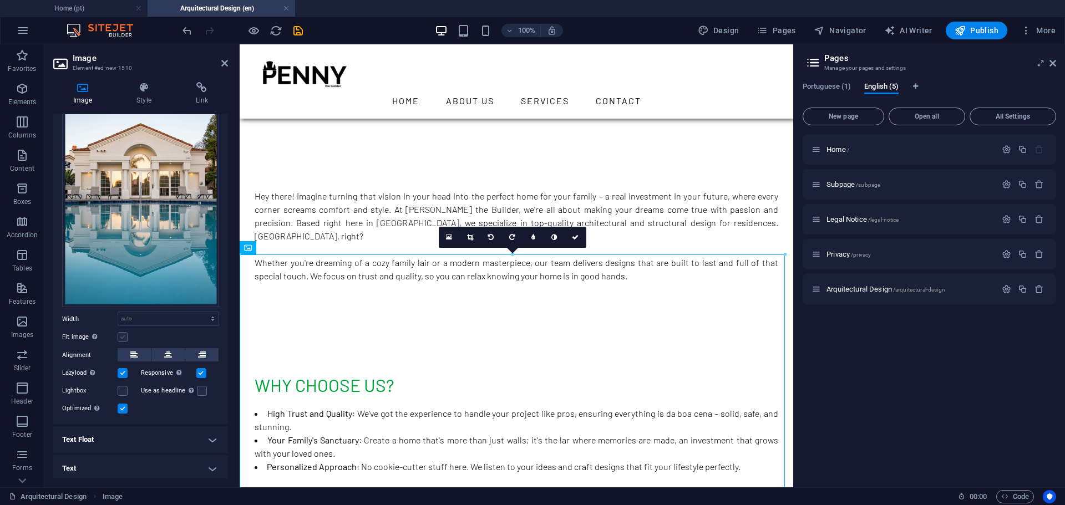
click at [121, 332] on label at bounding box center [123, 337] width 10 height 10
click at [0, 0] on input "Fit image Automatically fit image to a fixed width and height" at bounding box center [0, 0] width 0 height 0
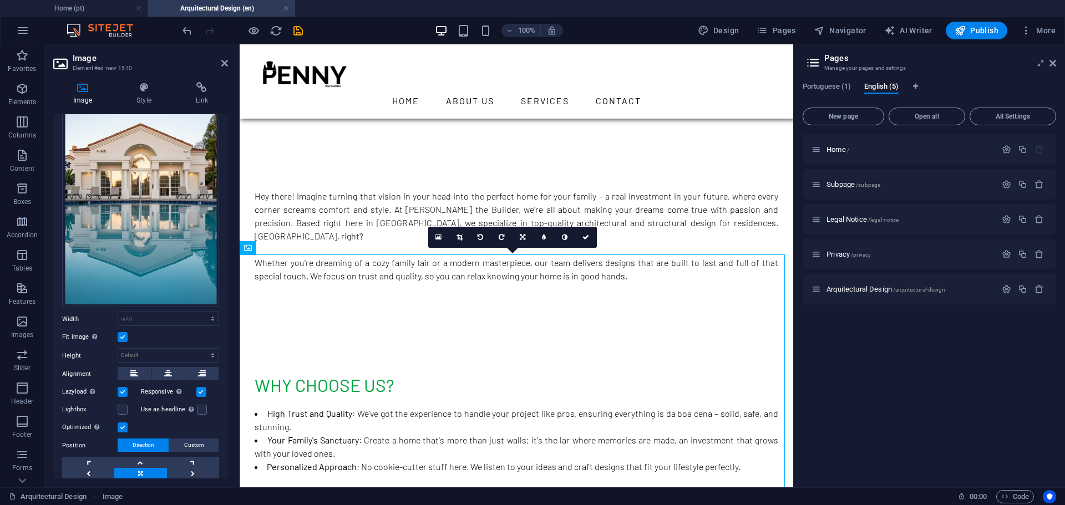
click at [121, 332] on label at bounding box center [123, 337] width 10 height 10
click at [0, 0] on input "Fit image Automatically fit image to a fixed width and height" at bounding box center [0, 0] width 0 height 0
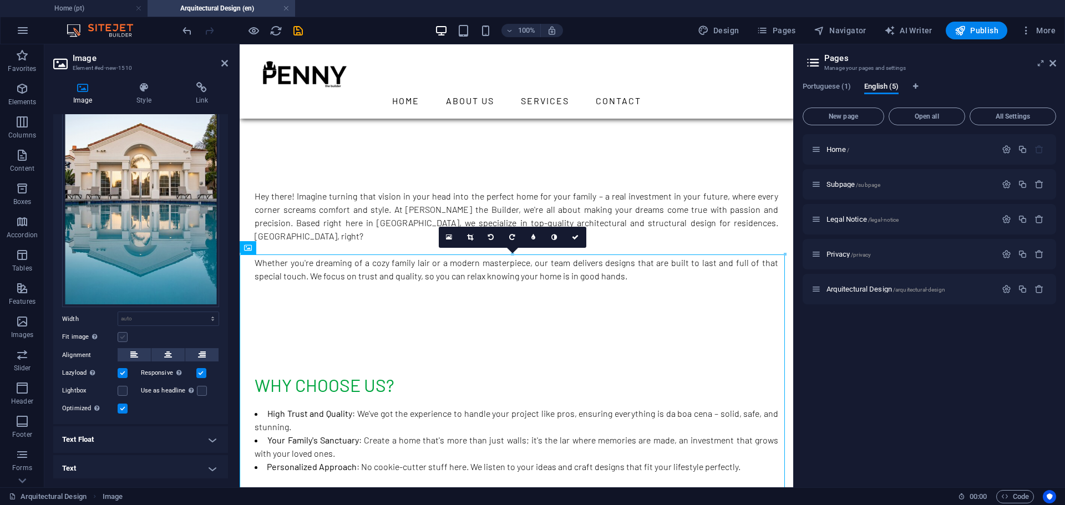
click at [121, 332] on label at bounding box center [123, 337] width 10 height 10
click at [0, 0] on input "Fit image Automatically fit image to a fixed width and height" at bounding box center [0, 0] width 0 height 0
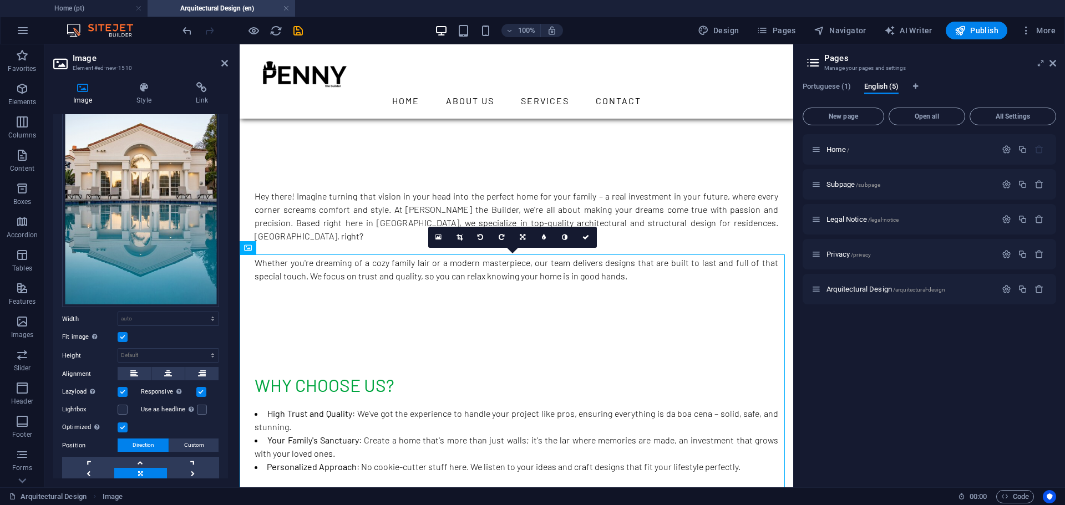
click at [121, 332] on label at bounding box center [123, 337] width 10 height 10
click at [0, 0] on input "Fit image Automatically fit image to a fixed width and height" at bounding box center [0, 0] width 0 height 0
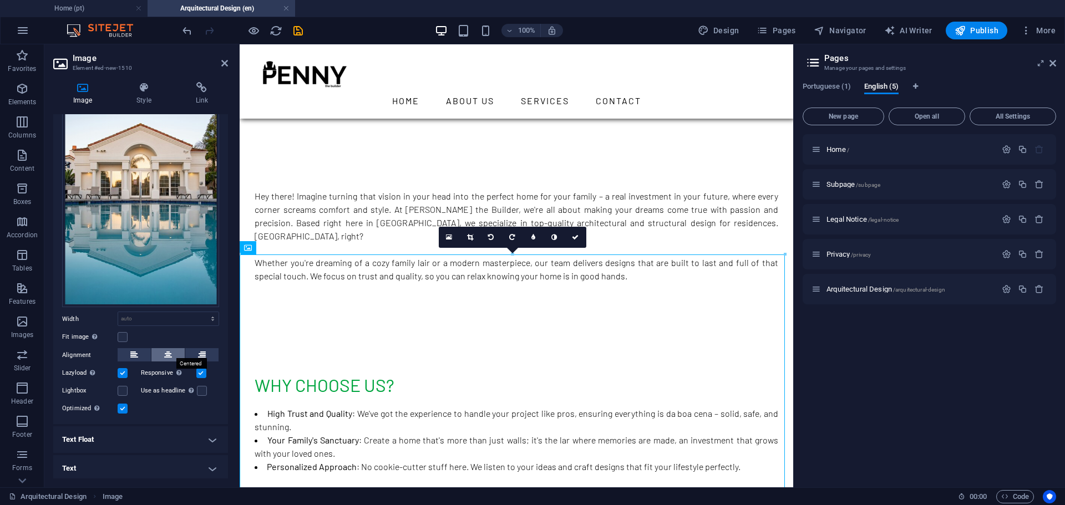
click at [163, 352] on button at bounding box center [167, 354] width 33 height 13
click at [161, 316] on select "Default auto px rem % em vh vw" at bounding box center [168, 318] width 100 height 13
select select "px"
click at [201, 312] on select "Default auto px rem % em vh vw" at bounding box center [168, 318] width 100 height 13
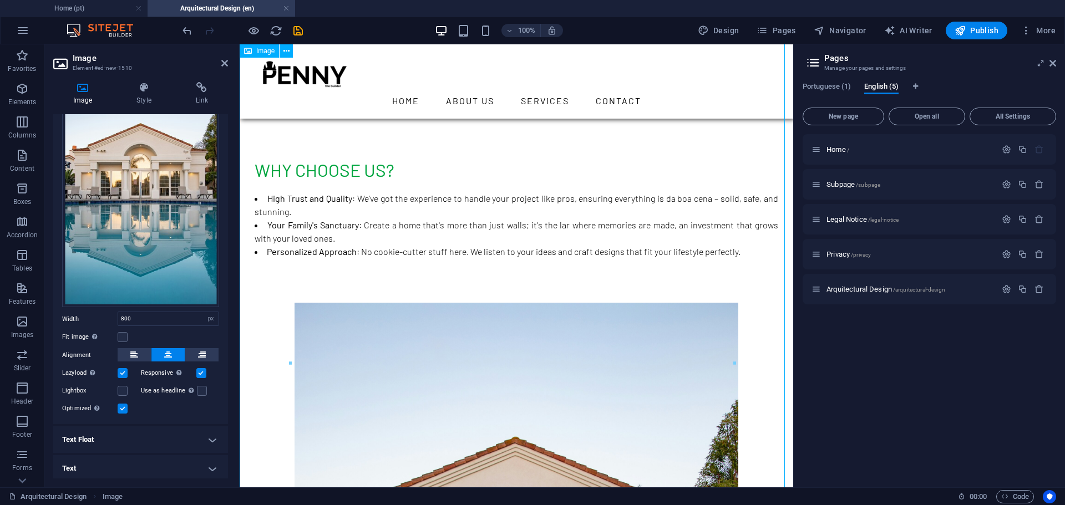
scroll to position [692, 0]
click at [180, 323] on div "Drag files here, click to choose files or select files from Files or our free s…" at bounding box center [140, 245] width 175 height 359
drag, startPoint x: 178, startPoint y: 313, endPoint x: 87, endPoint y: 314, distance: 91.5
click at [87, 314] on div "Width 800 Default auto px rem % em vh vw" at bounding box center [140, 319] width 157 height 14
type input "600"
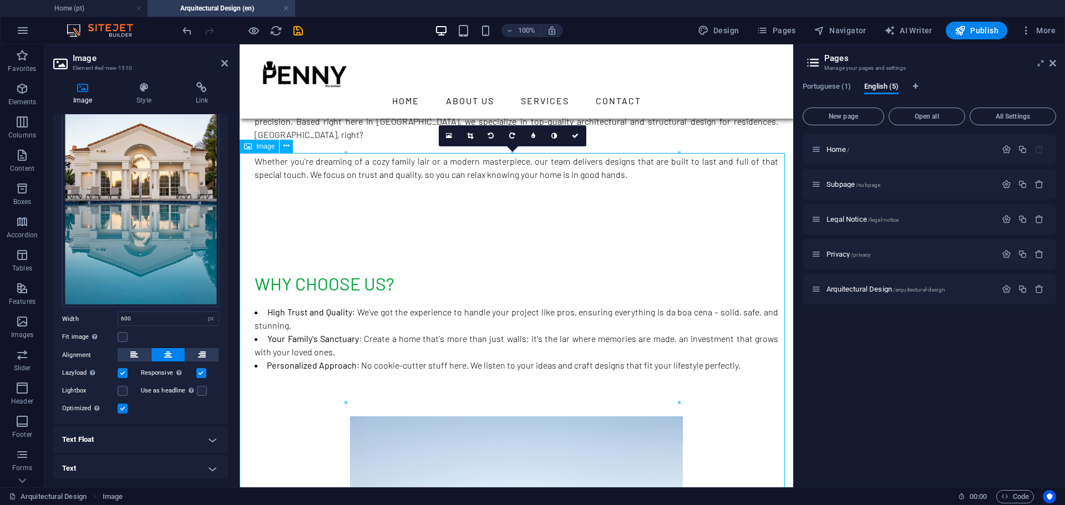
scroll to position [591, 0]
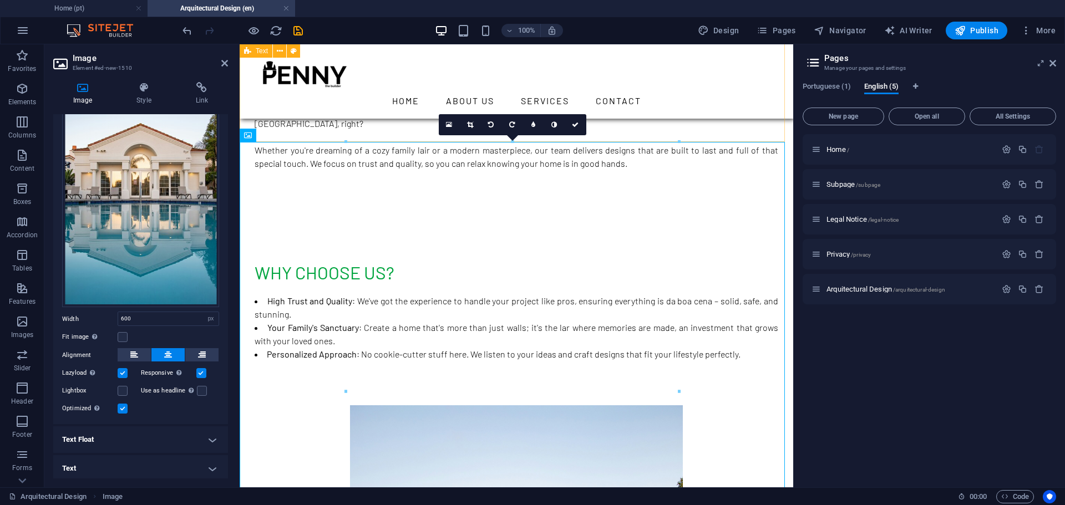
click at [682, 215] on div "Why Choose Us? High Trust and Quality : We've got the experience to handle your…" at bounding box center [517, 310] width 554 height 191
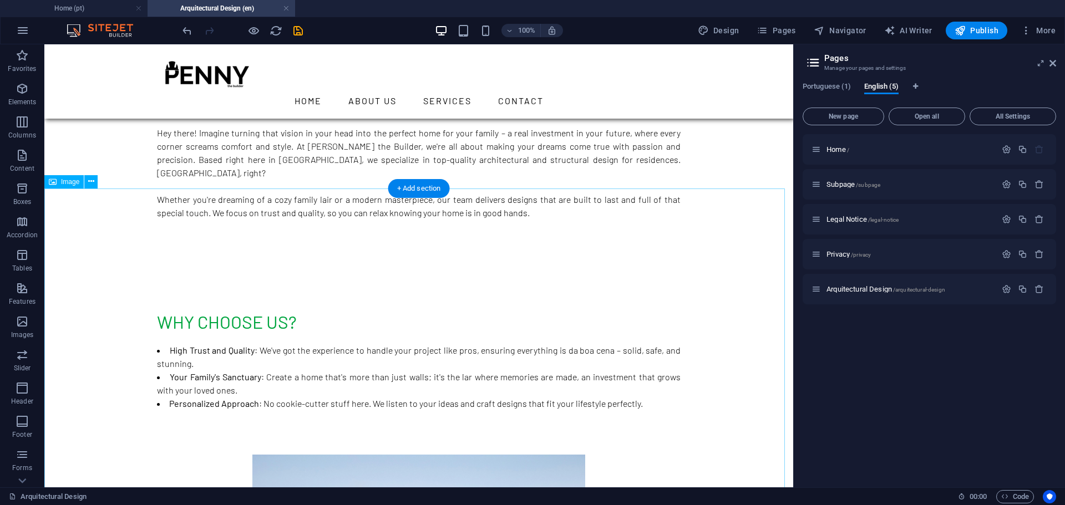
scroll to position [544, 0]
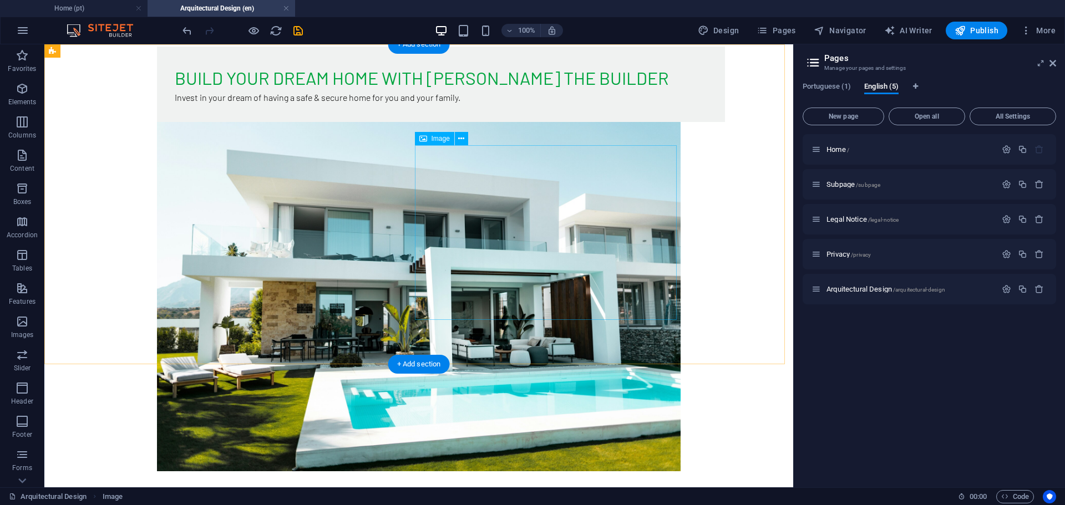
scroll to position [0, 0]
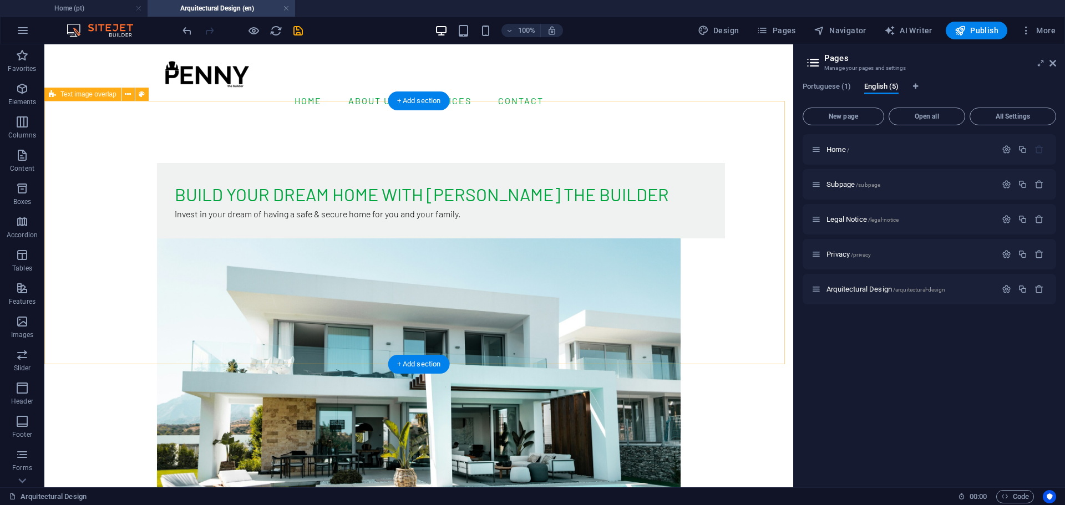
click at [492, 126] on div "Build Your Dream Home with [PERSON_NAME] the Builder Invest in your dream of ha…" at bounding box center [418, 376] width 749 height 514
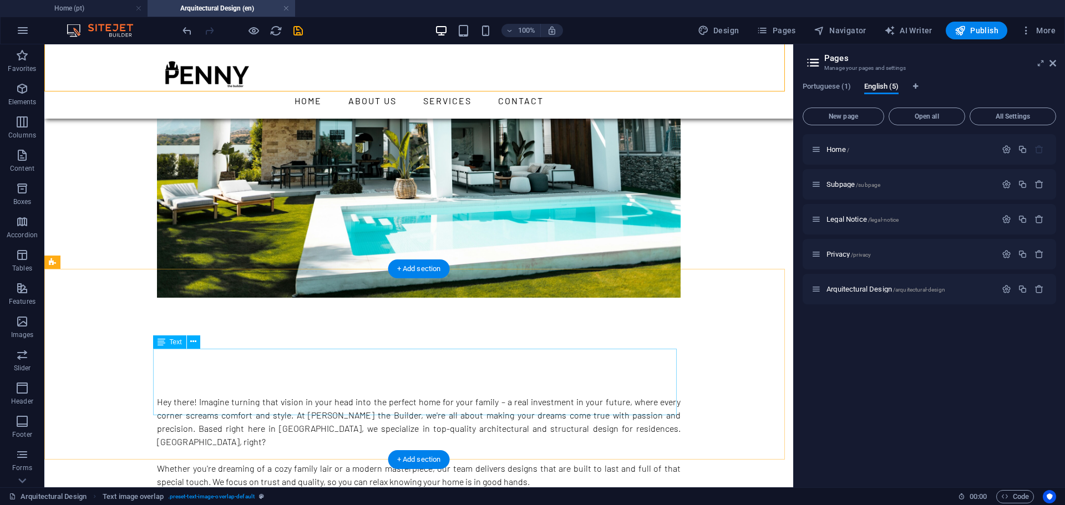
scroll to position [275, 0]
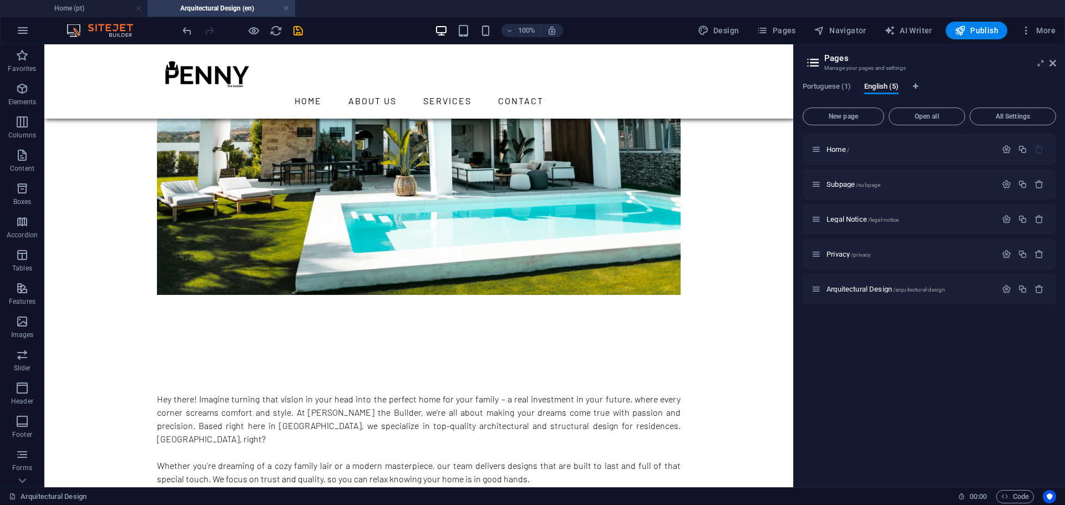
click at [304, 38] on div "100% Design Pages Navigator AI Writer Publish More" at bounding box center [620, 31] width 880 height 18
click at [302, 35] on icon "save" at bounding box center [298, 30] width 13 height 13
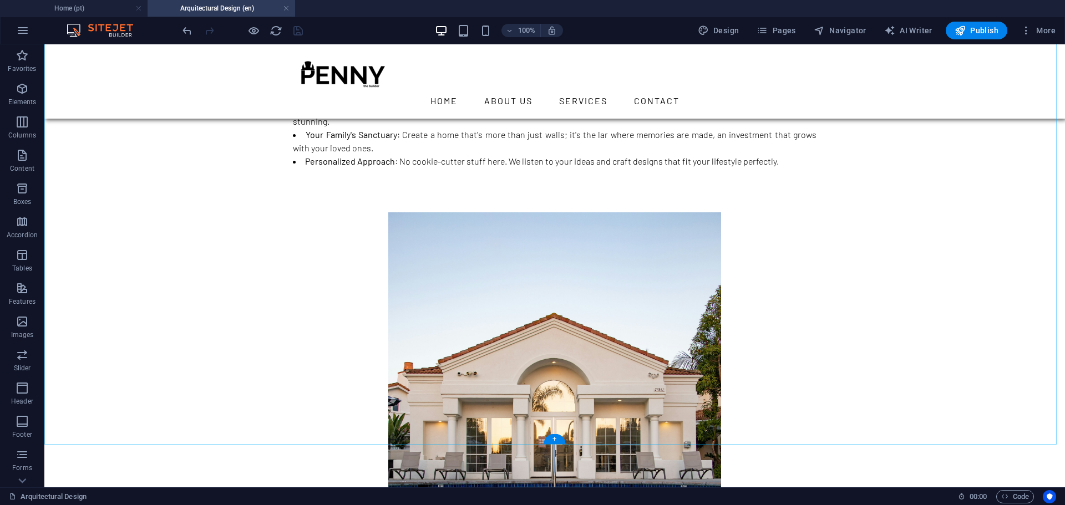
scroll to position [788, 0]
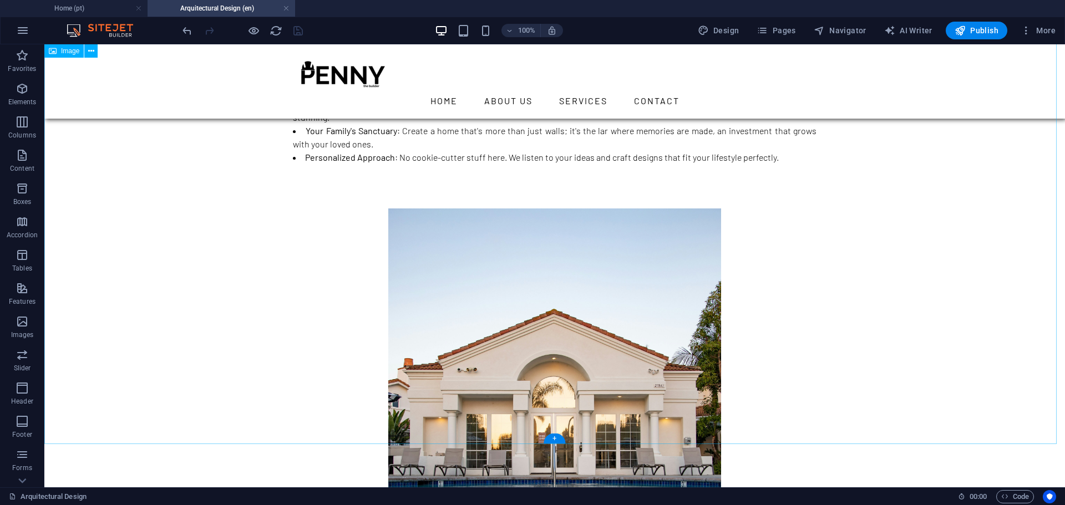
click at [693, 314] on figure at bounding box center [554, 458] width 1021 height 499
select select "px"
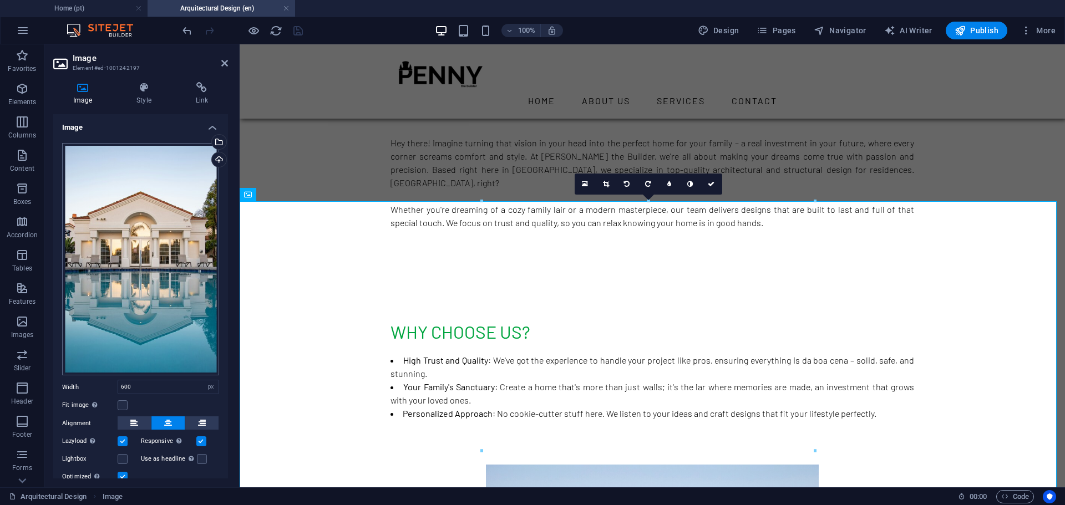
scroll to position [68, 0]
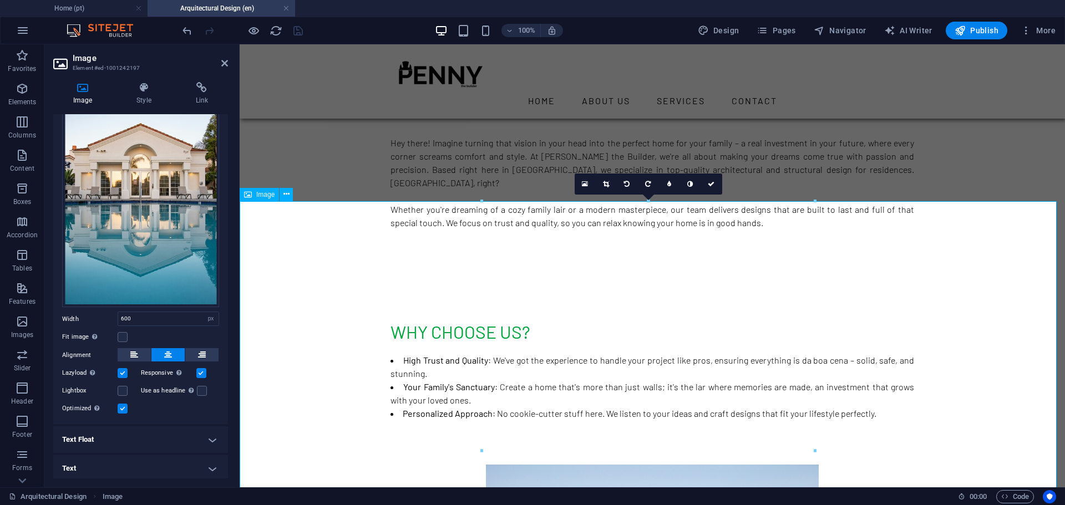
click at [282, 195] on button at bounding box center [286, 194] width 13 height 13
click at [289, 193] on icon at bounding box center [286, 195] width 6 height 12
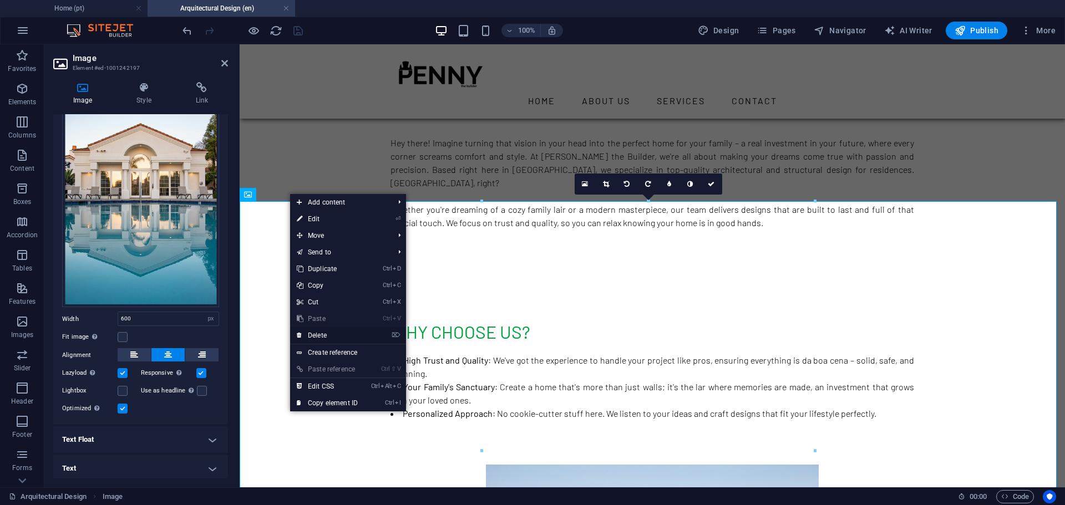
click at [327, 336] on link "⌦ Delete" at bounding box center [327, 335] width 74 height 17
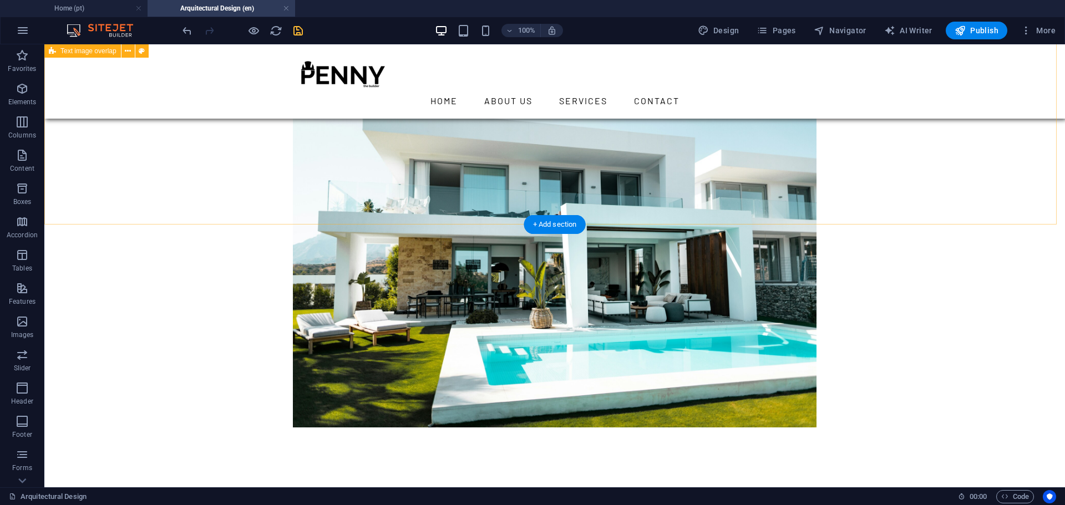
scroll to position [140, 0]
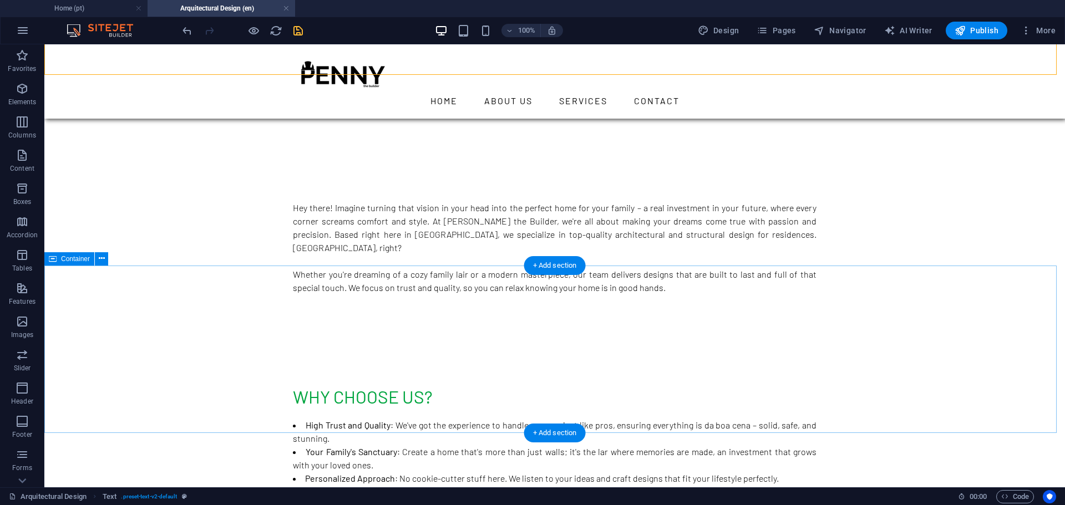
scroll to position [468, 0]
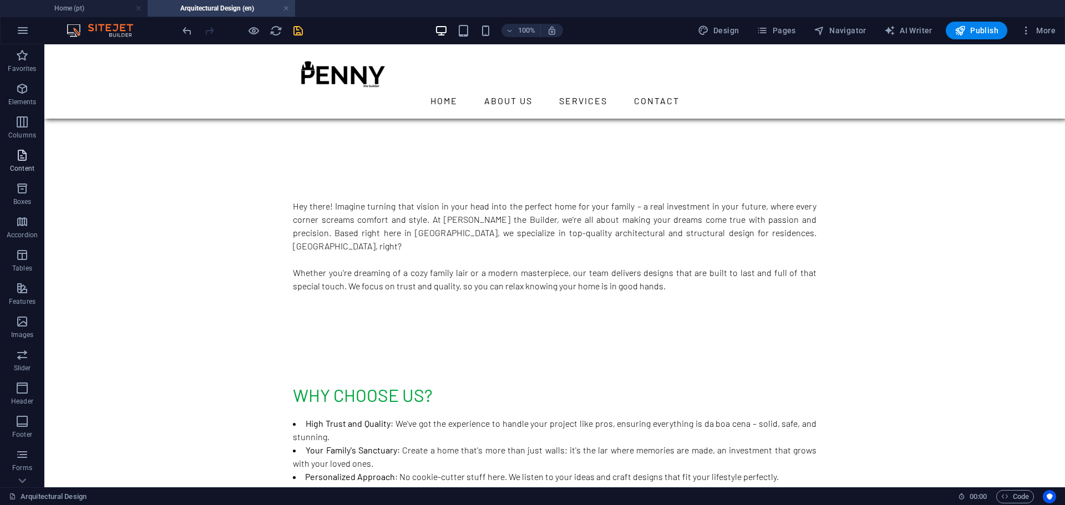
click at [21, 154] on icon "button" at bounding box center [22, 155] width 13 height 13
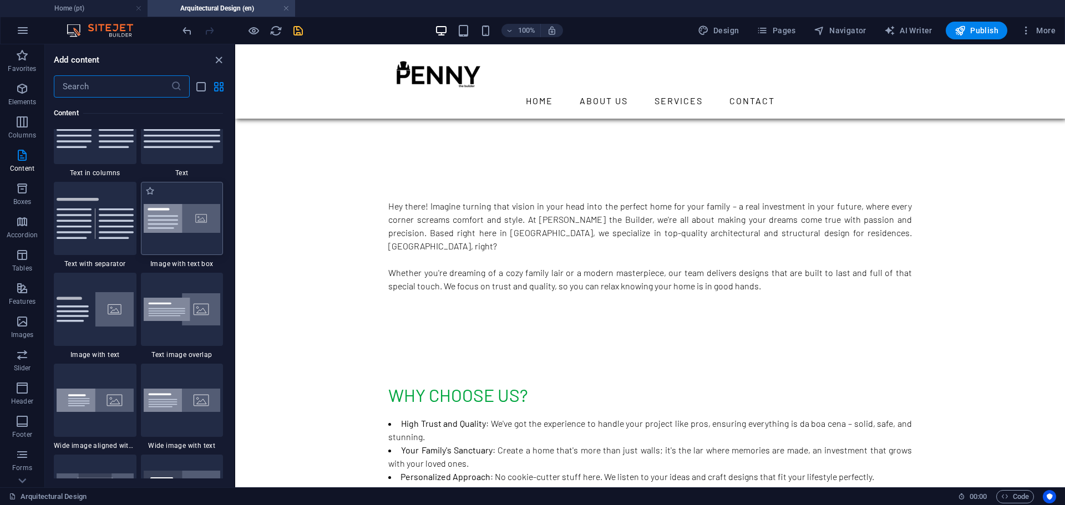
scroll to position [2128, 0]
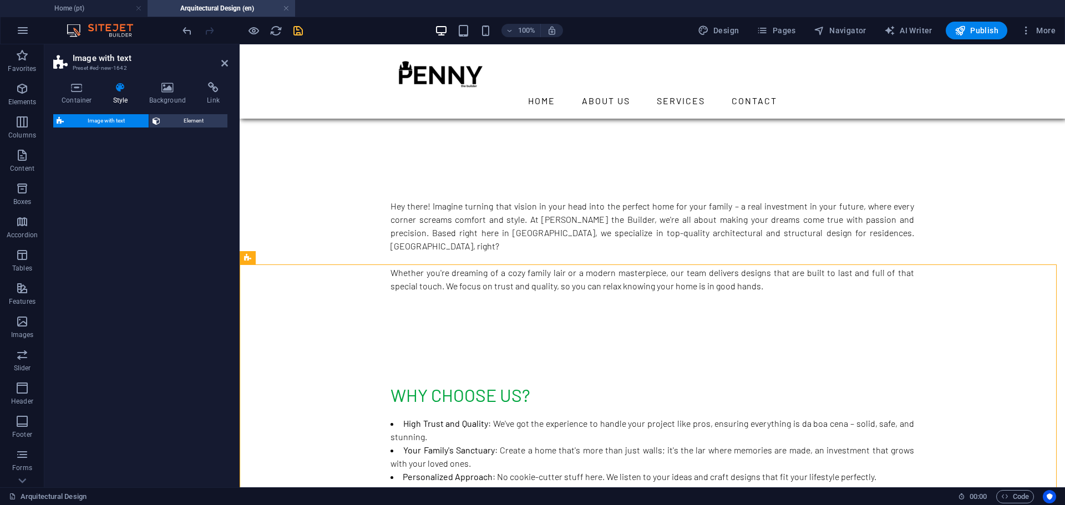
select select "rem"
select select "px"
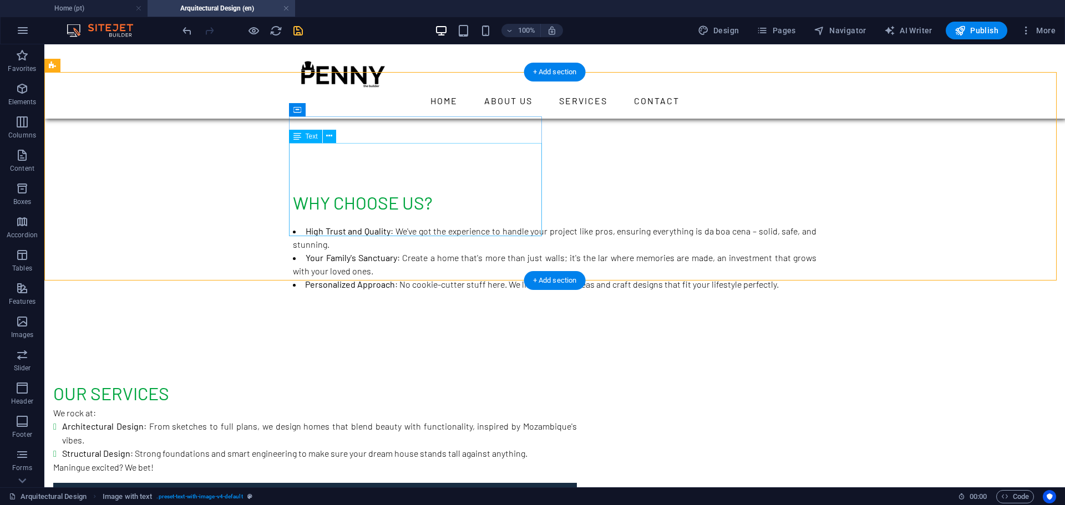
scroll to position [674, 0]
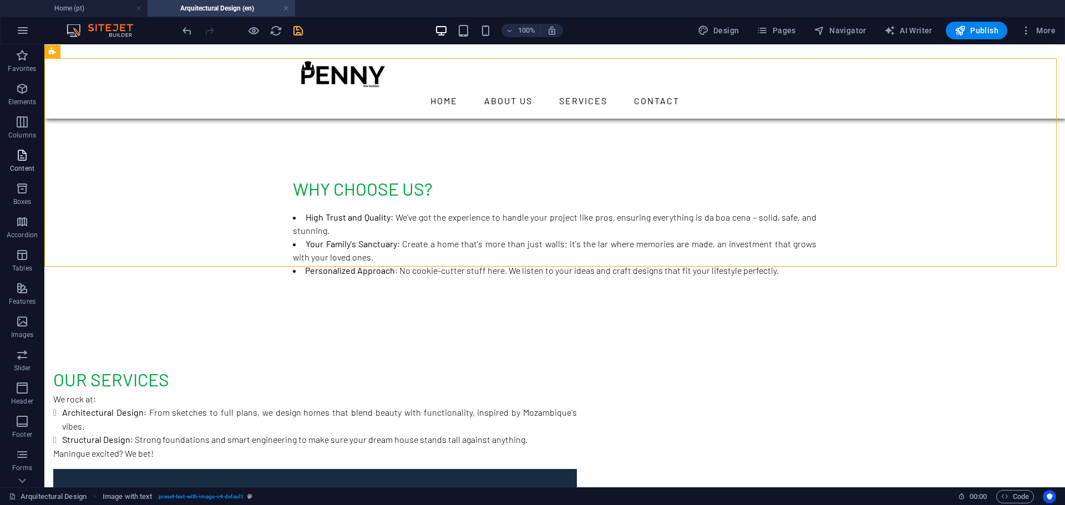
click at [32, 156] on span "Content" at bounding box center [22, 162] width 44 height 27
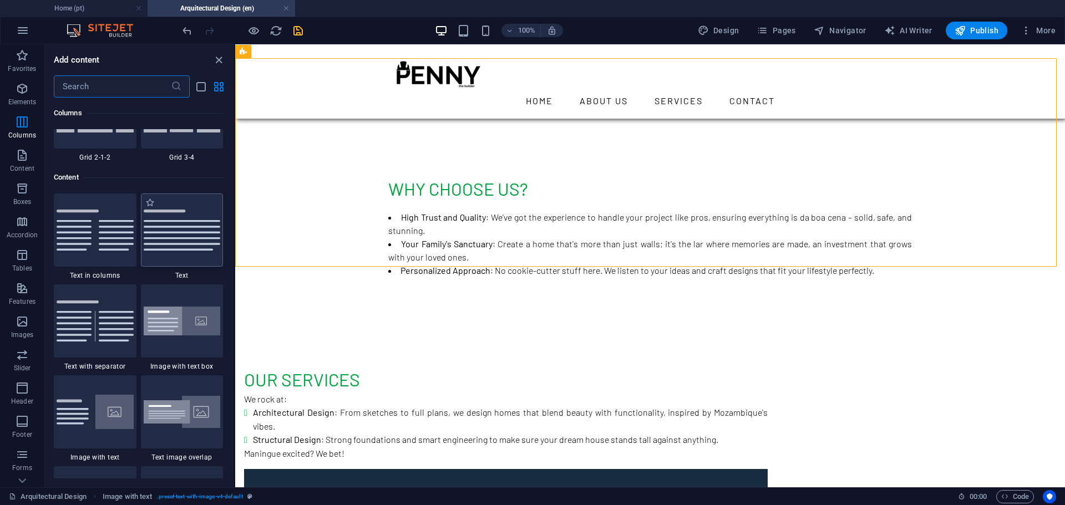
scroll to position [1971, 0]
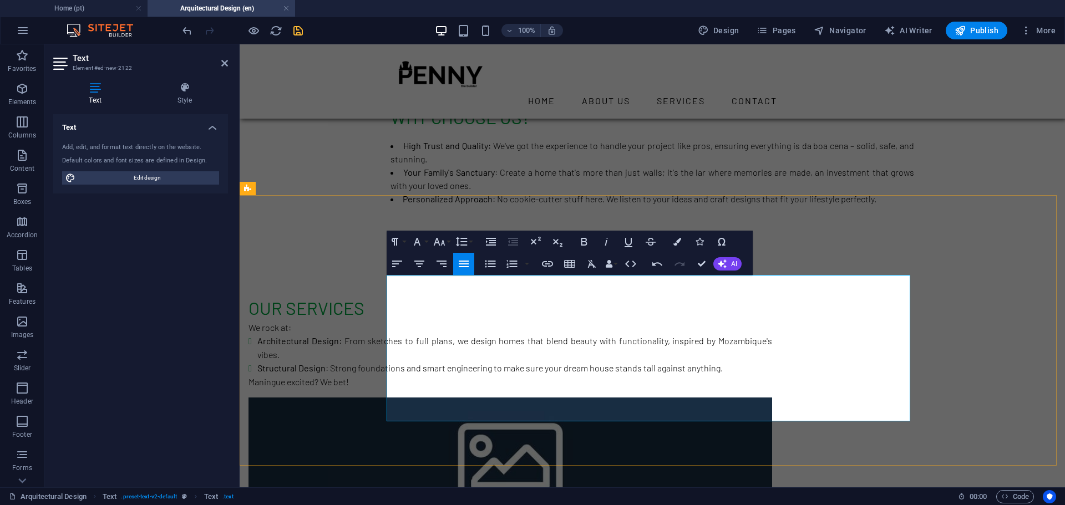
drag, startPoint x: 526, startPoint y: 401, endPoint x: 385, endPoint y: 403, distance: 140.3
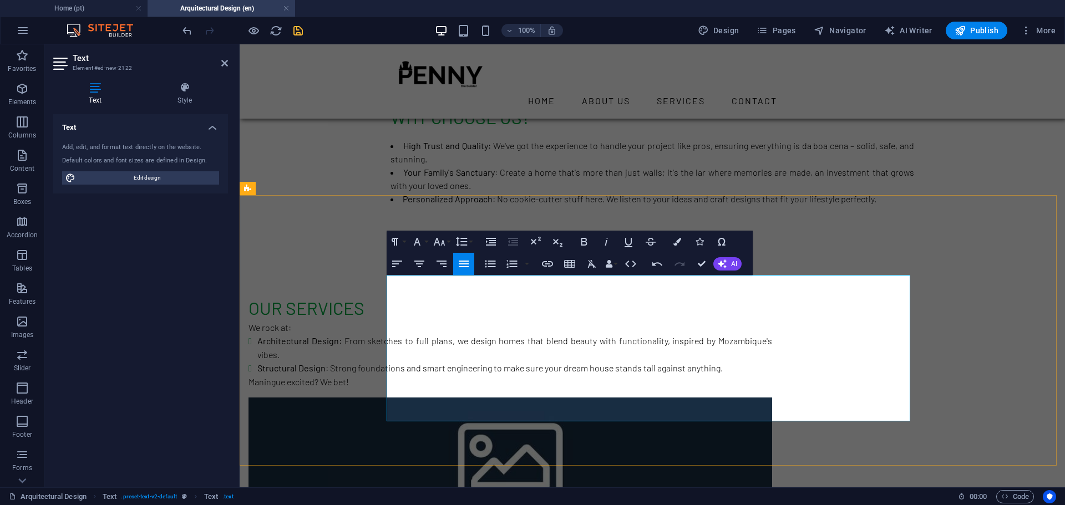
click at [578, 250] on div "Our Services We rock at: Architectural Design : From sketches to full plans, we…" at bounding box center [652, 445] width 825 height 390
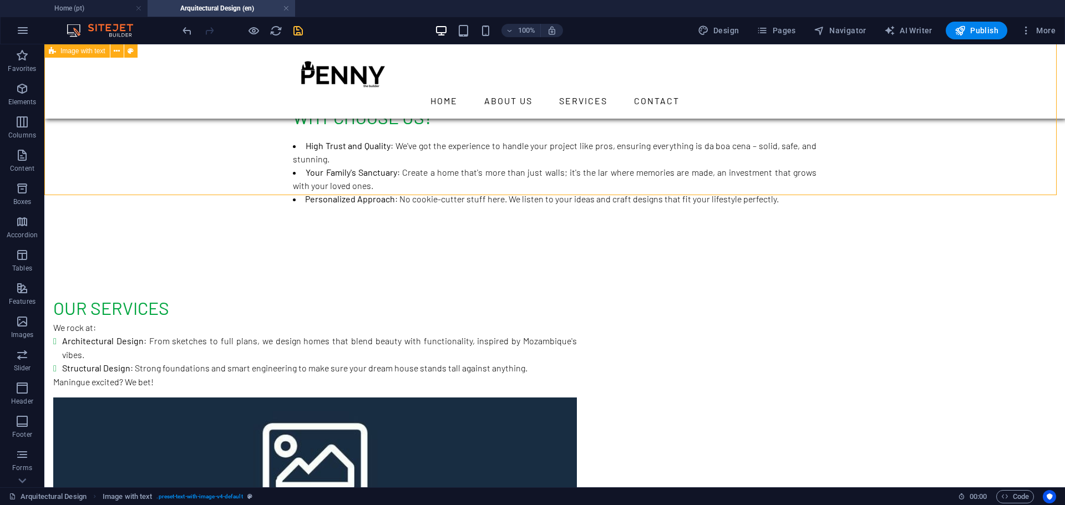
click at [578, 250] on div "Our Services We rock at: Architectural Design : From sketches to full plans, we…" at bounding box center [554, 445] width 1021 height 390
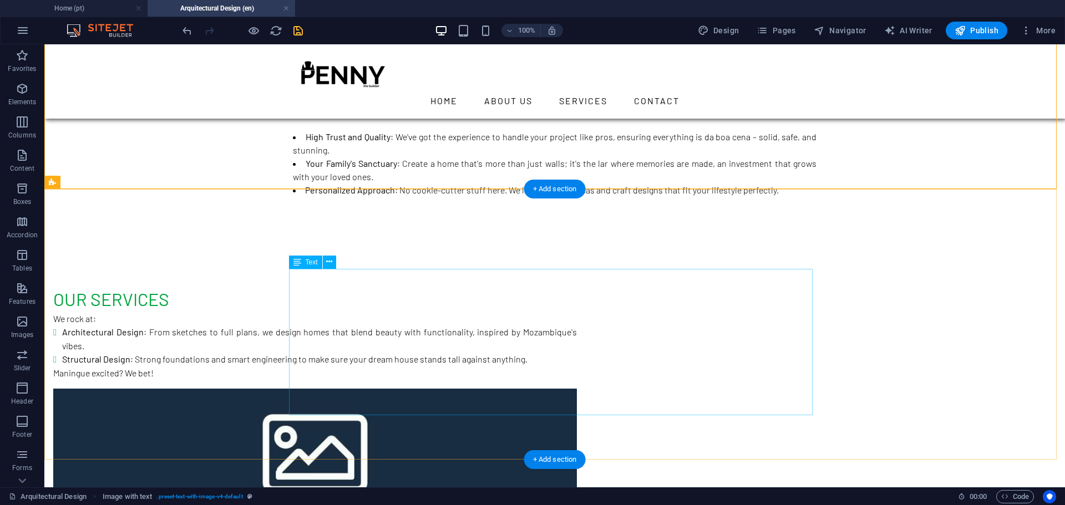
scroll to position [755, 0]
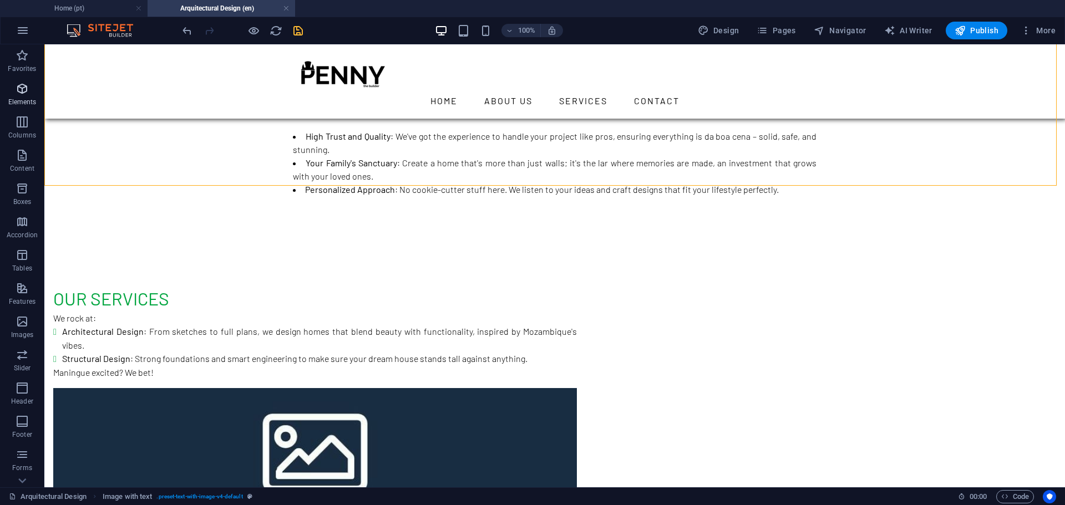
click at [21, 92] on icon "button" at bounding box center [22, 88] width 13 height 13
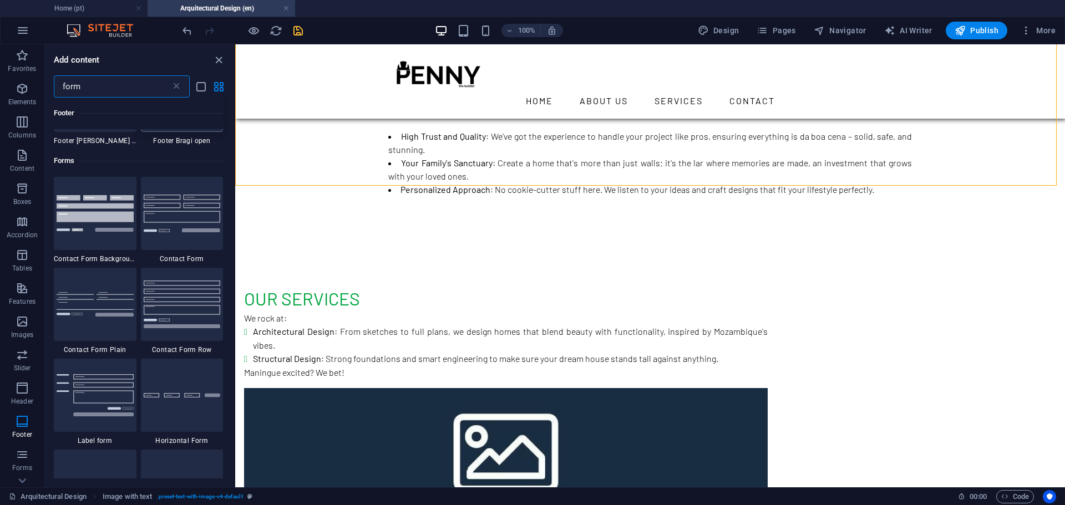
scroll to position [371, 0]
type input "form"
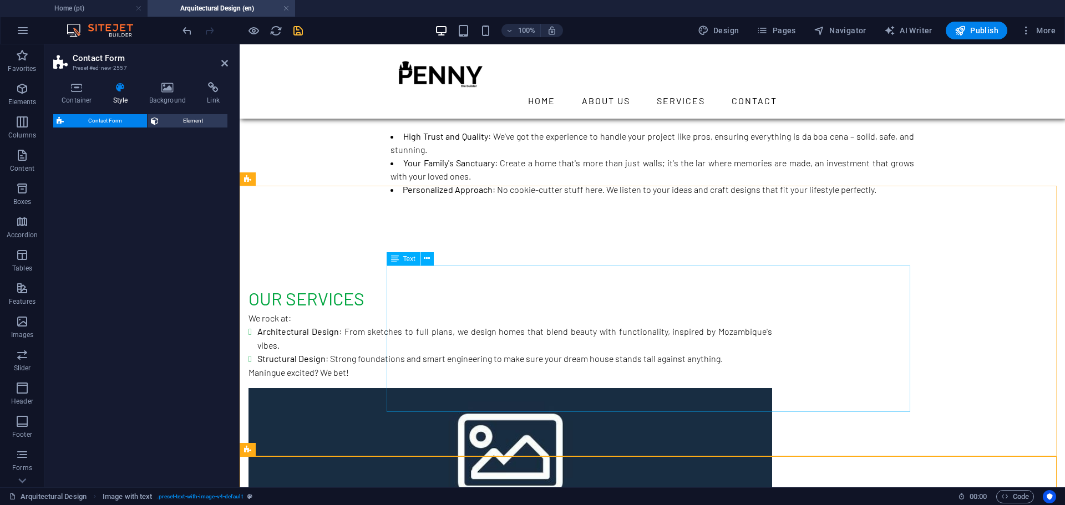
select select "rem"
select select "preset-contact-form-v3-default"
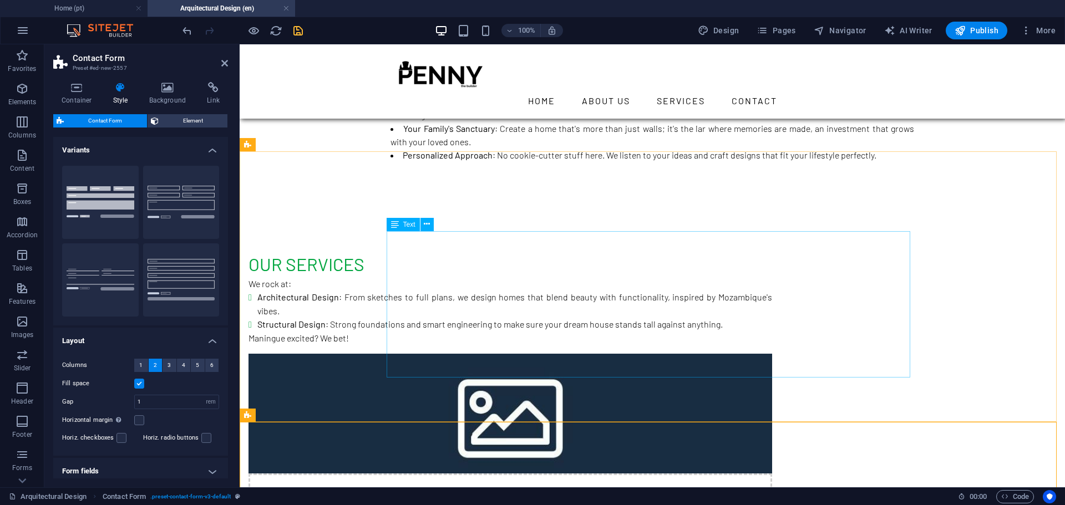
scroll to position [789, 0]
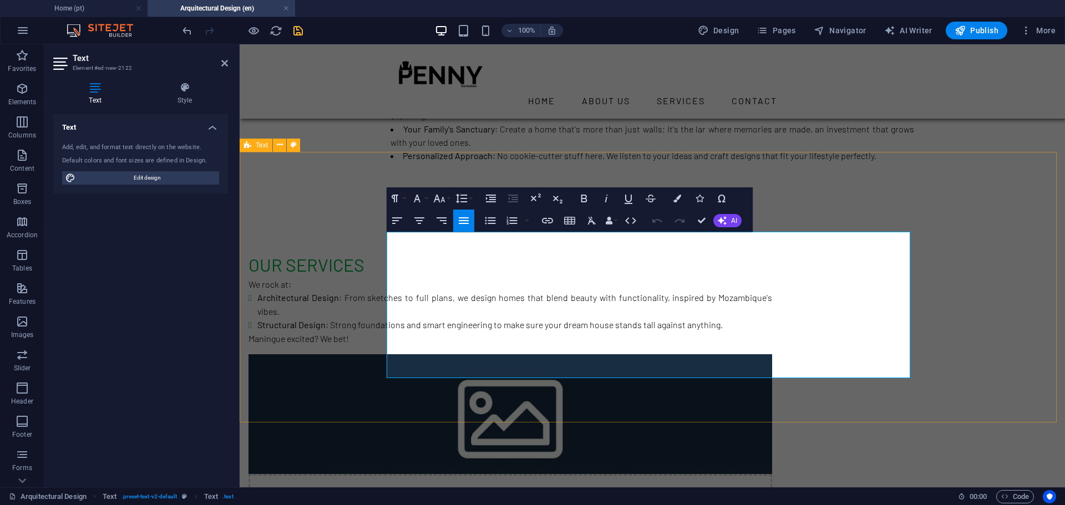
drag, startPoint x: 700, startPoint y: 372, endPoint x: 379, endPoint y: 301, distance: 329.3
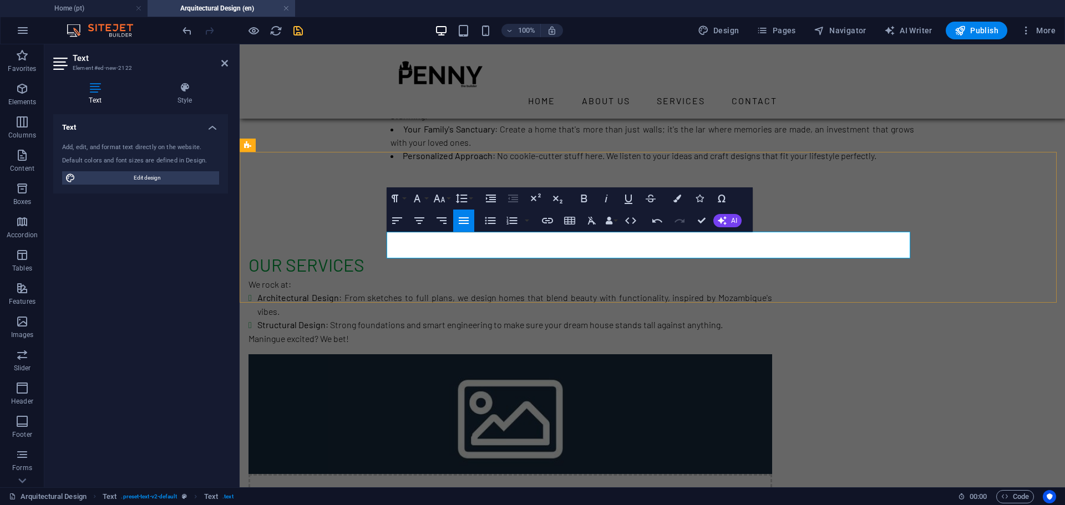
drag, startPoint x: 464, startPoint y: 251, endPoint x: 404, endPoint y: 256, distance: 60.2
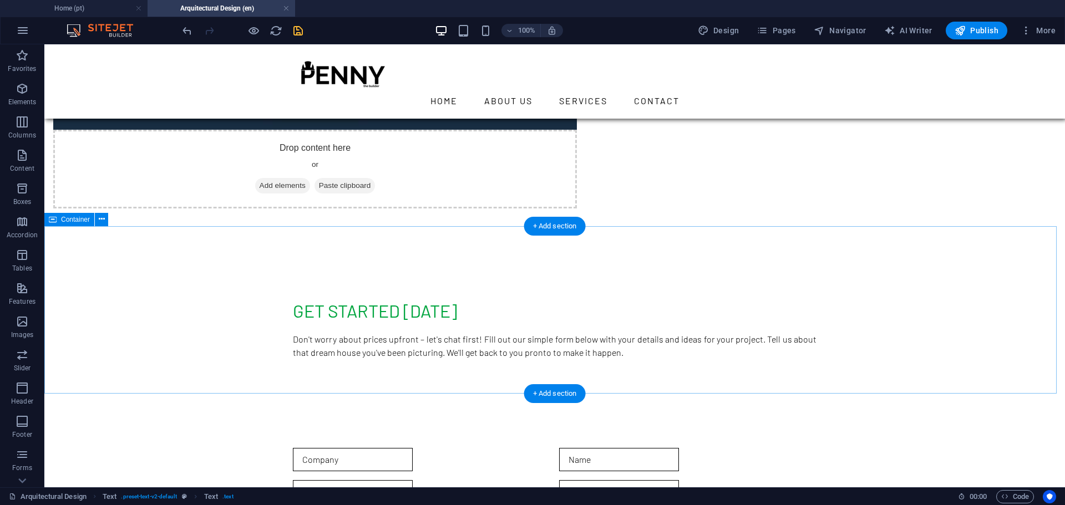
scroll to position [1134, 0]
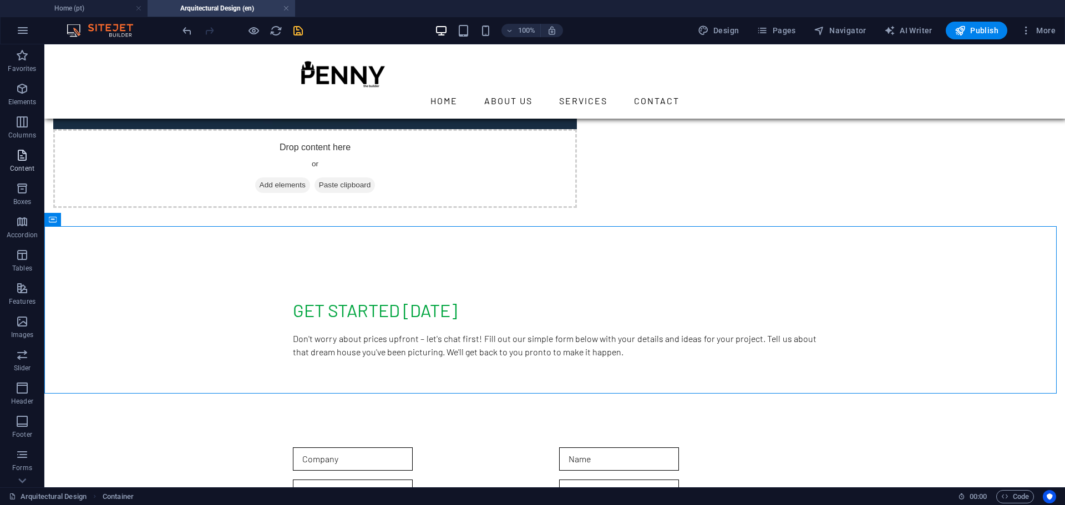
click at [11, 153] on span "Content" at bounding box center [22, 162] width 44 height 27
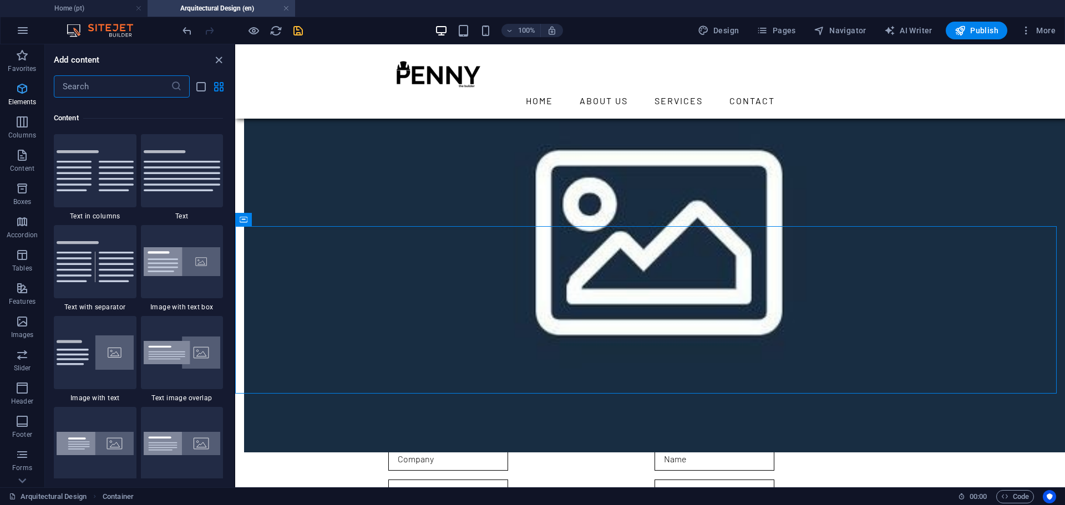
scroll to position [2032, 0]
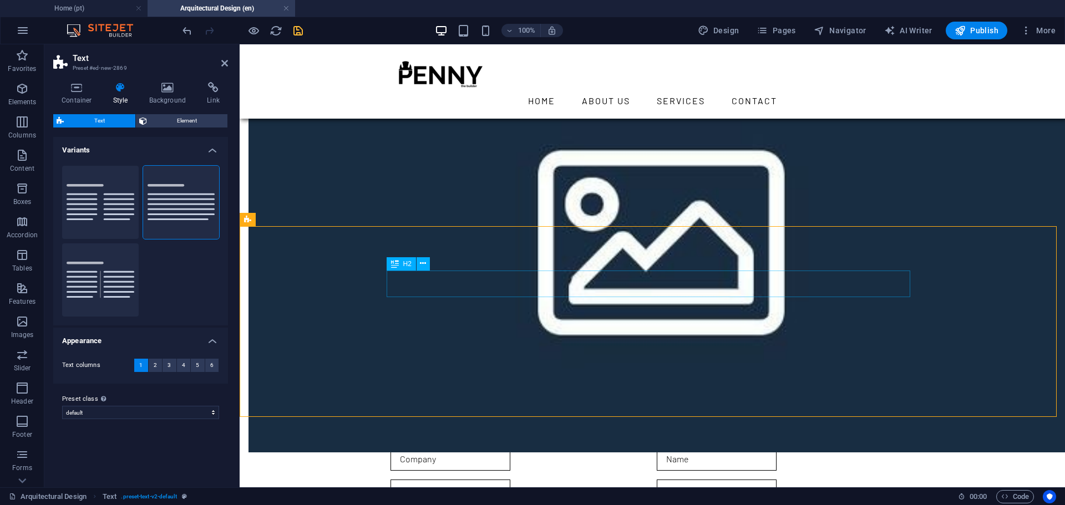
click at [427, 265] on button at bounding box center [423, 263] width 13 height 13
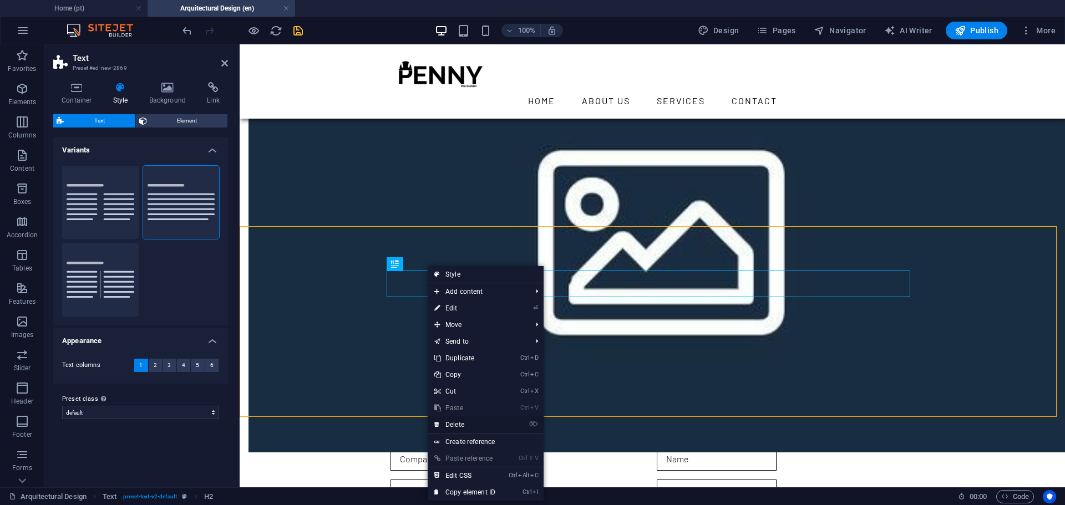
click at [467, 422] on link "⌦ Delete" at bounding box center [465, 425] width 74 height 17
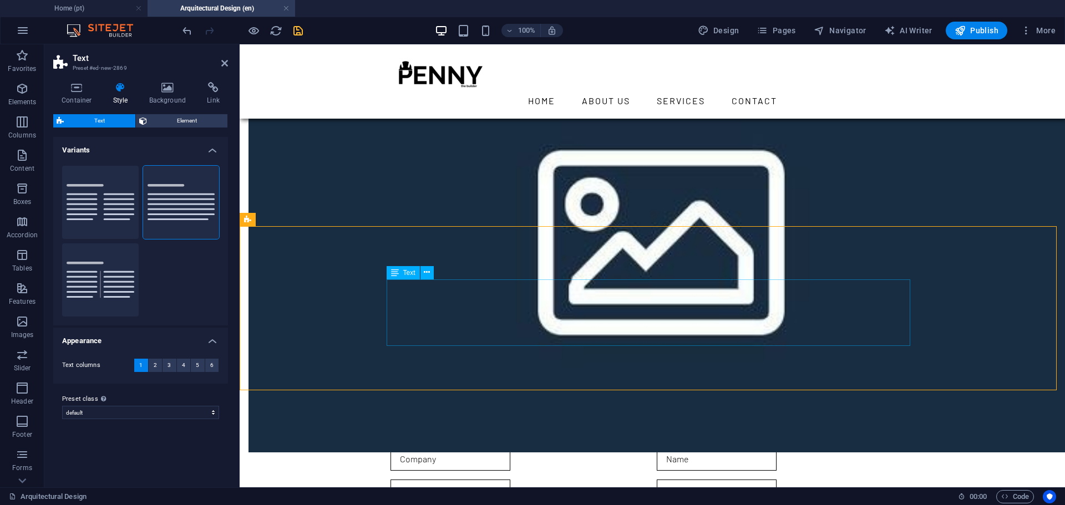
click at [437, 265] on icon at bounding box center [436, 264] width 6 height 12
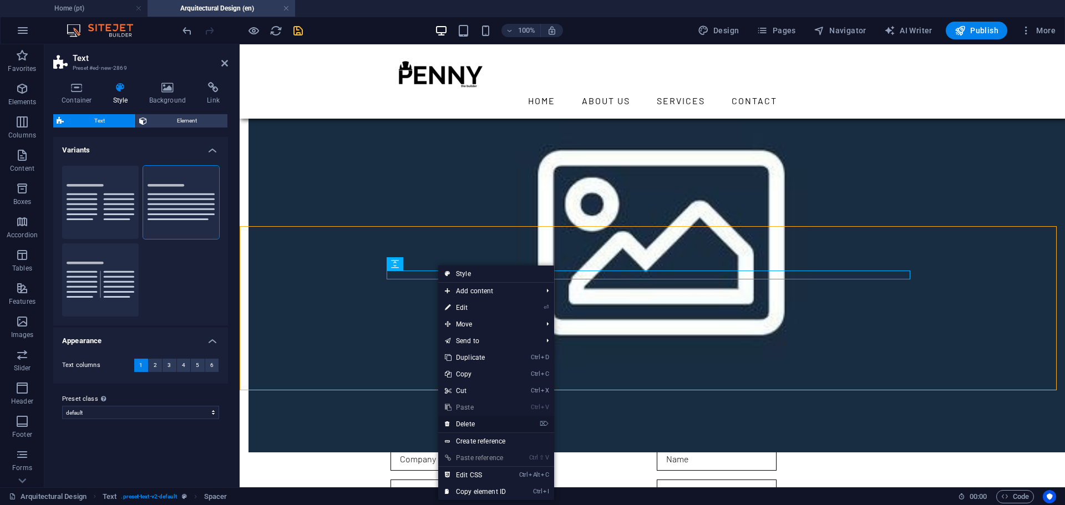
click at [479, 424] on link "⌦ Delete" at bounding box center [475, 424] width 74 height 17
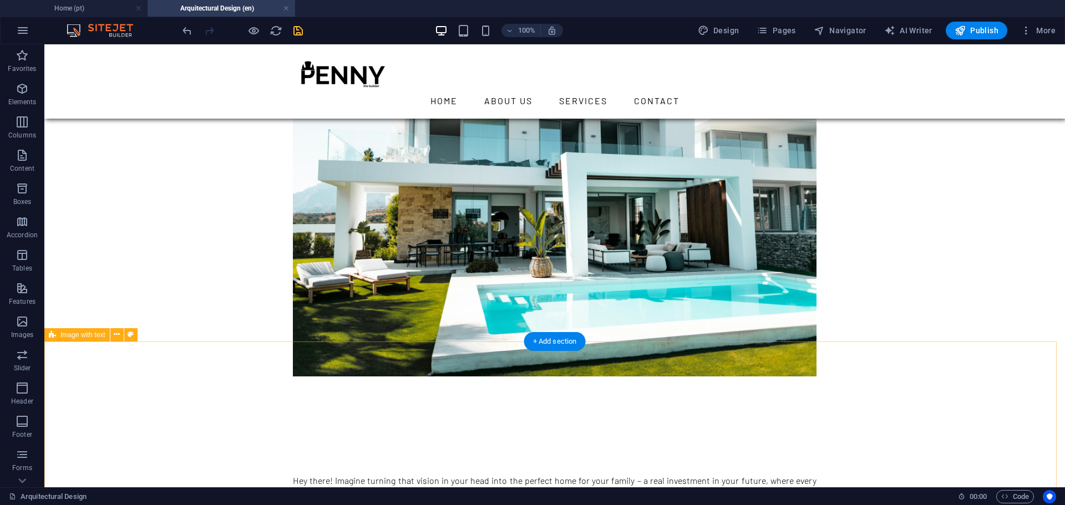
scroll to position [439, 0]
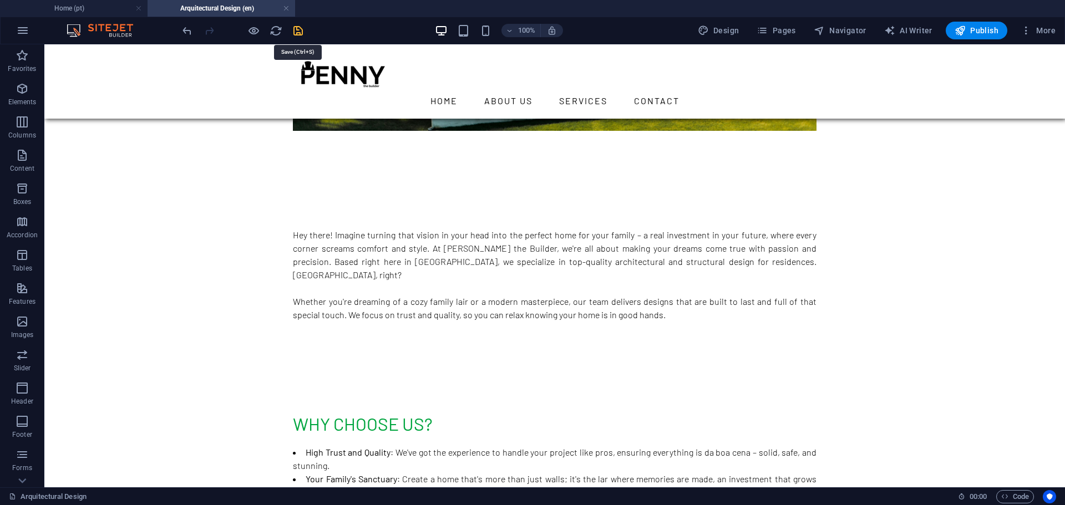
click at [298, 28] on icon "save" at bounding box center [298, 30] width 13 height 13
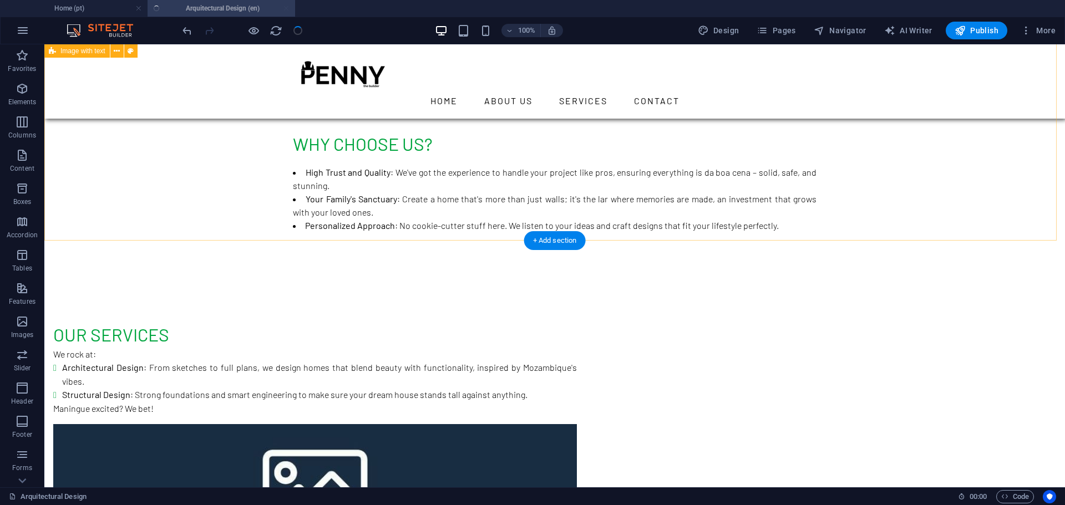
checkbox input "false"
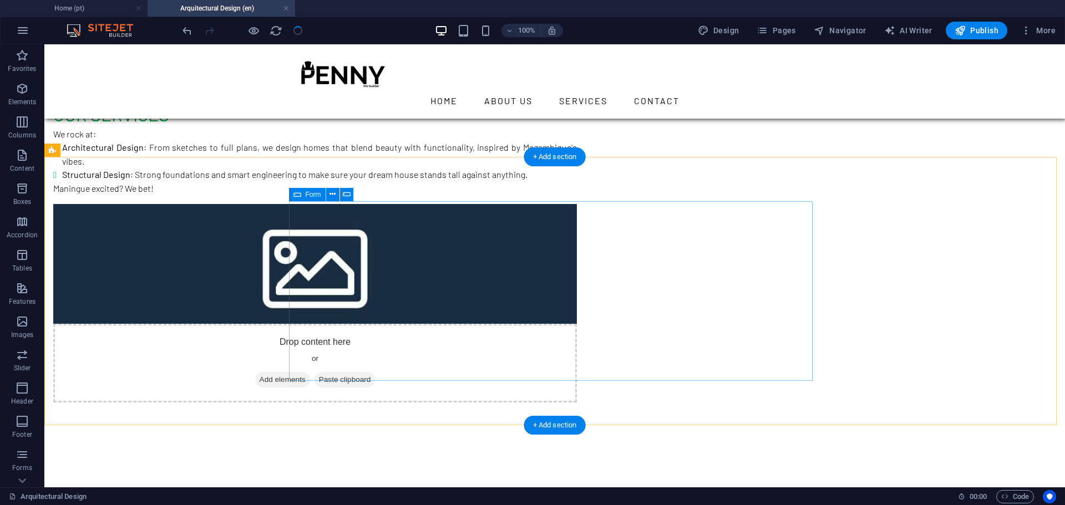
scroll to position [941, 0]
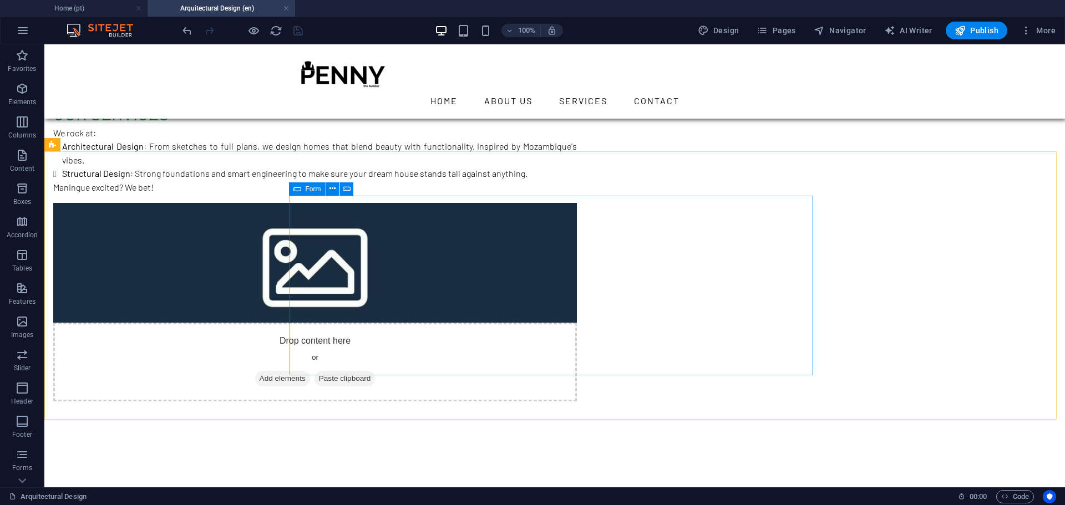
click at [295, 189] on icon at bounding box center [297, 188] width 8 height 13
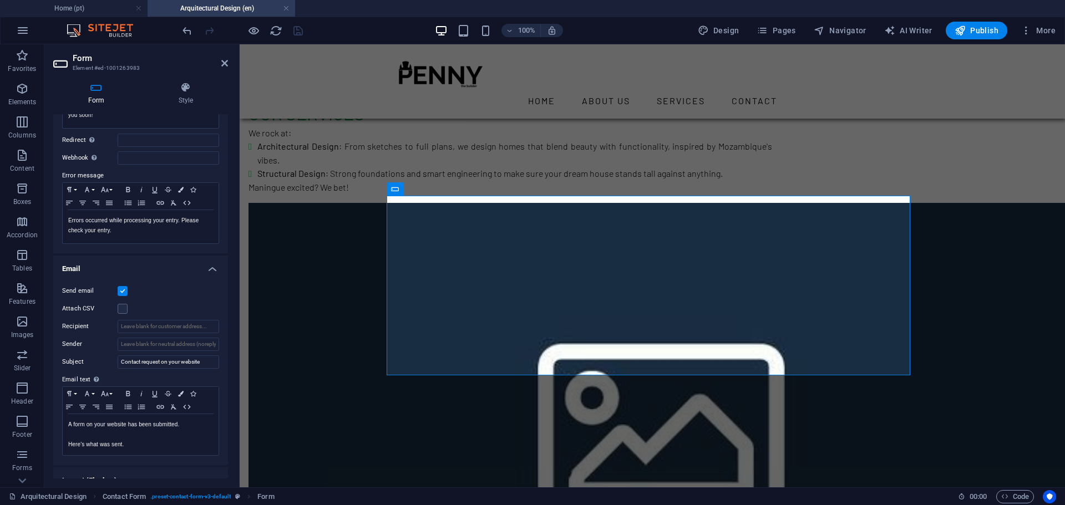
scroll to position [145, 0]
click at [206, 360] on input "Contact request on your website" at bounding box center [168, 359] width 101 height 13
